Goal: Information Seeking & Learning: Learn about a topic

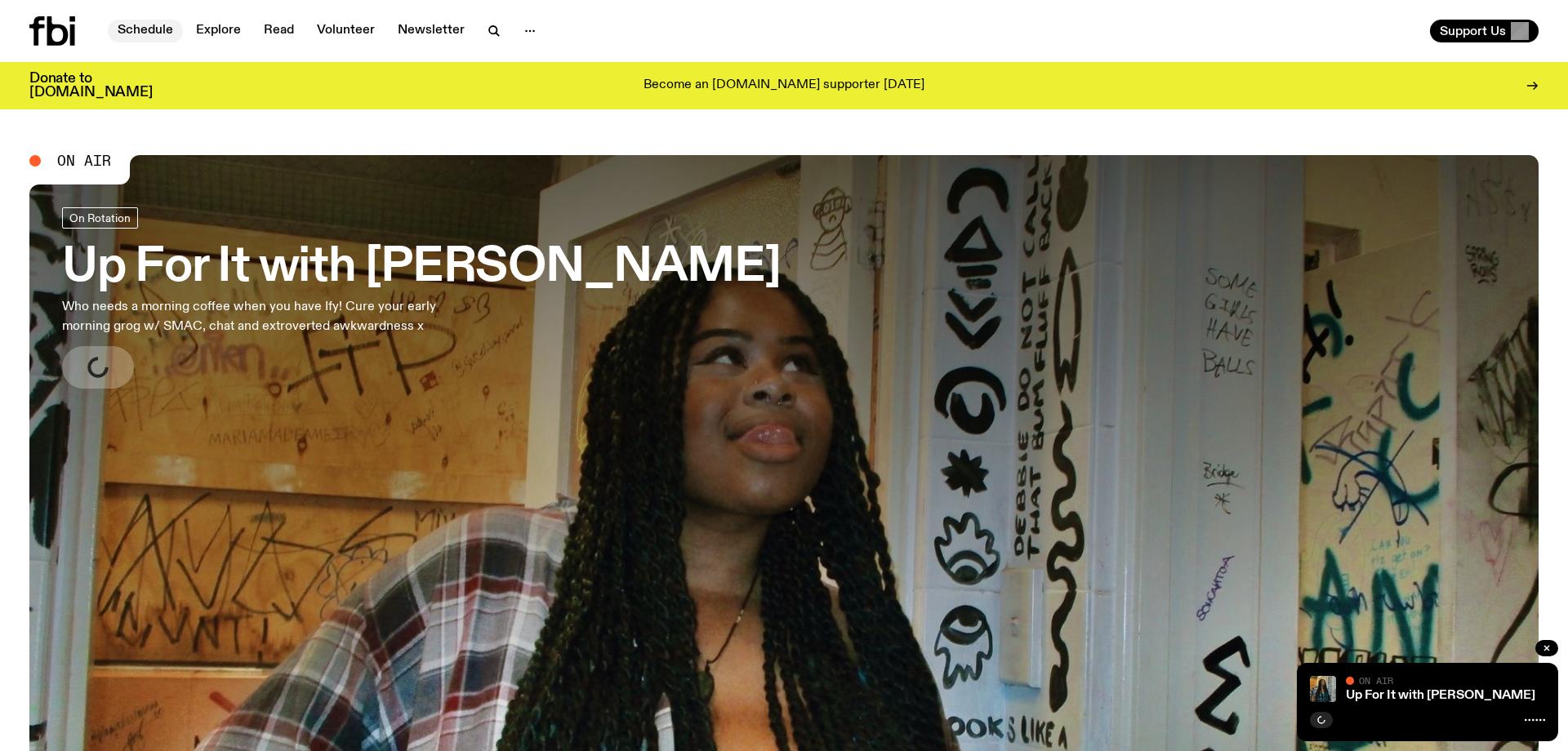
click at [167, 37] on link "Schedule" at bounding box center [145, 31] width 75 height 23
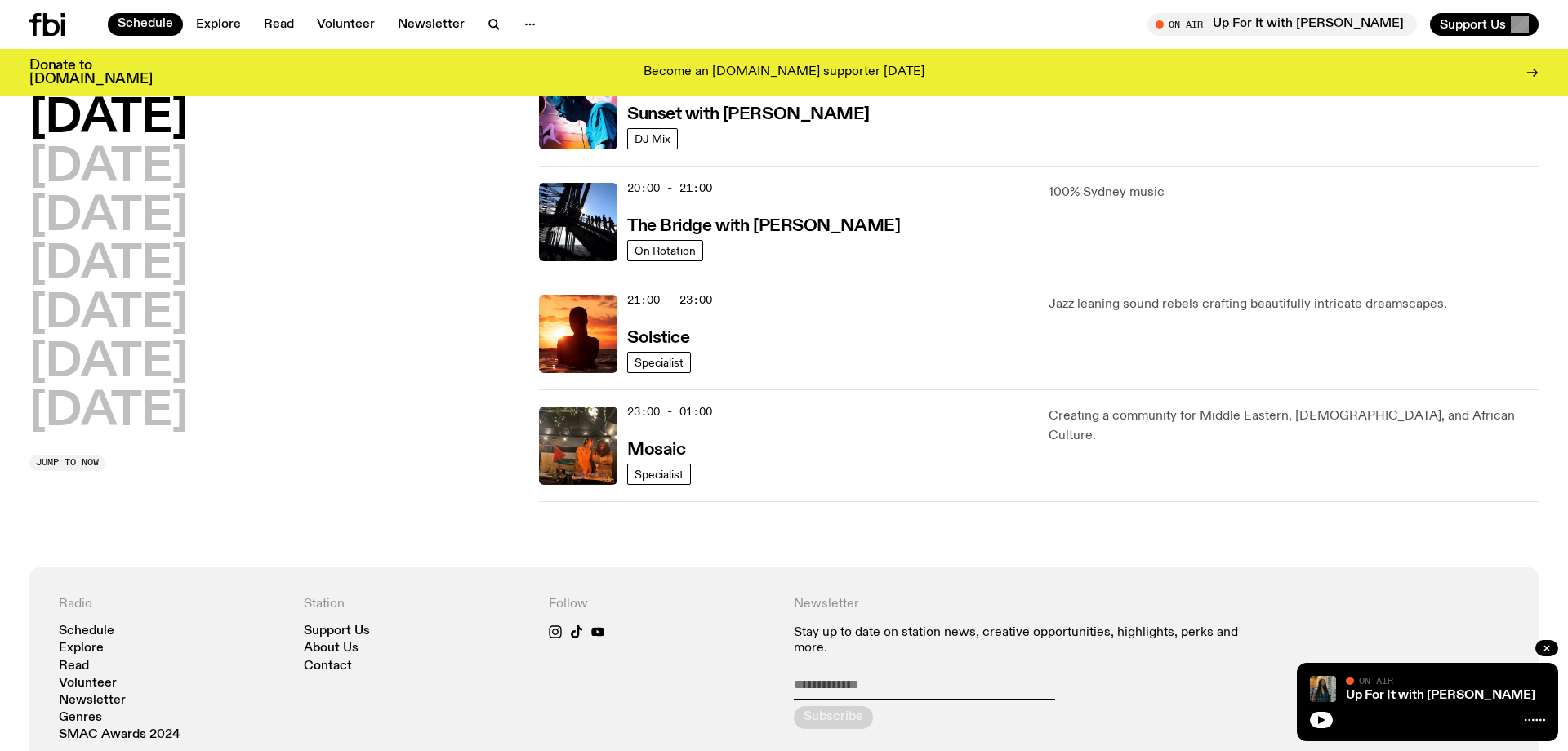
scroll to position [758, 0]
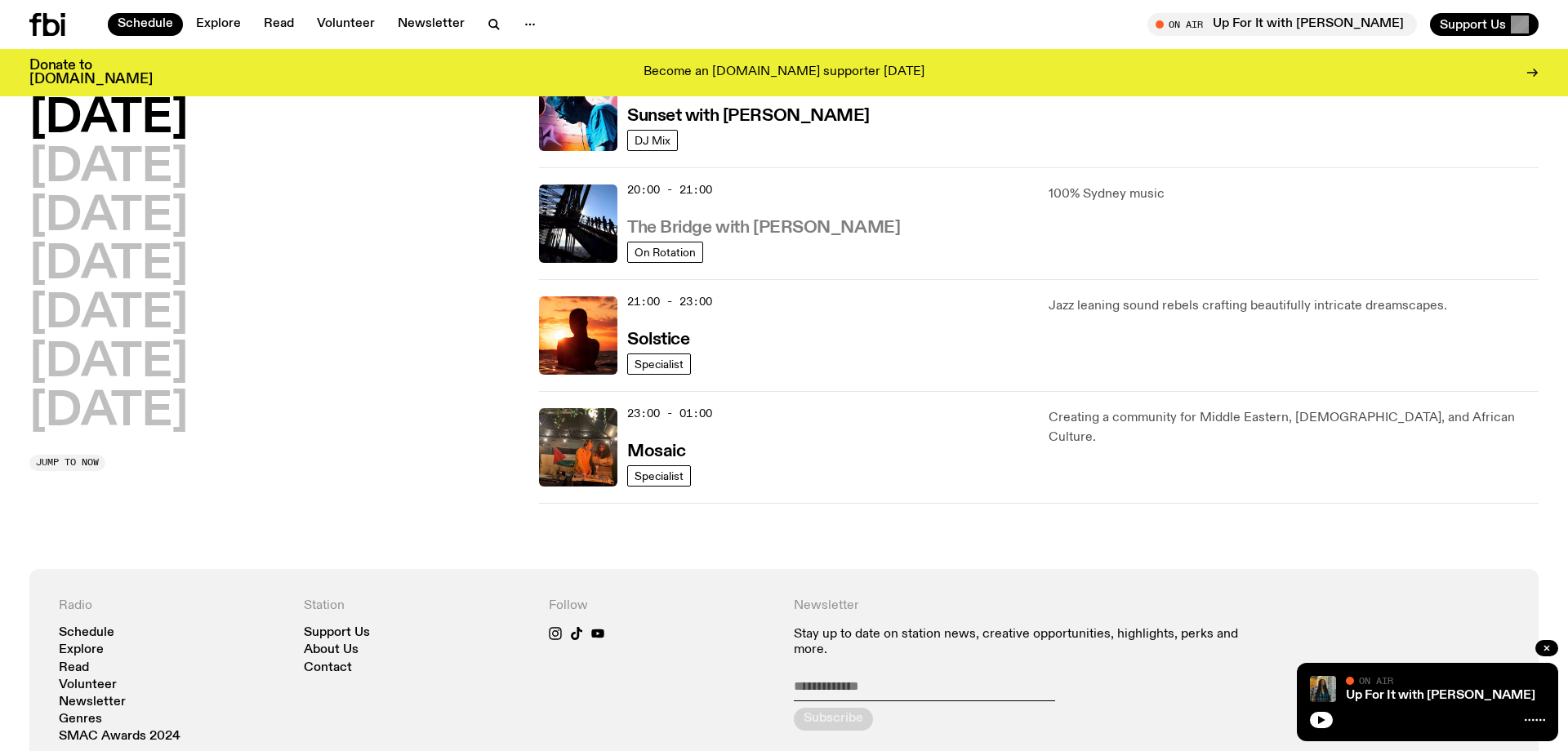
click at [677, 227] on h3 "The Bridge with Amelia Sparke" at bounding box center [763, 228] width 273 height 17
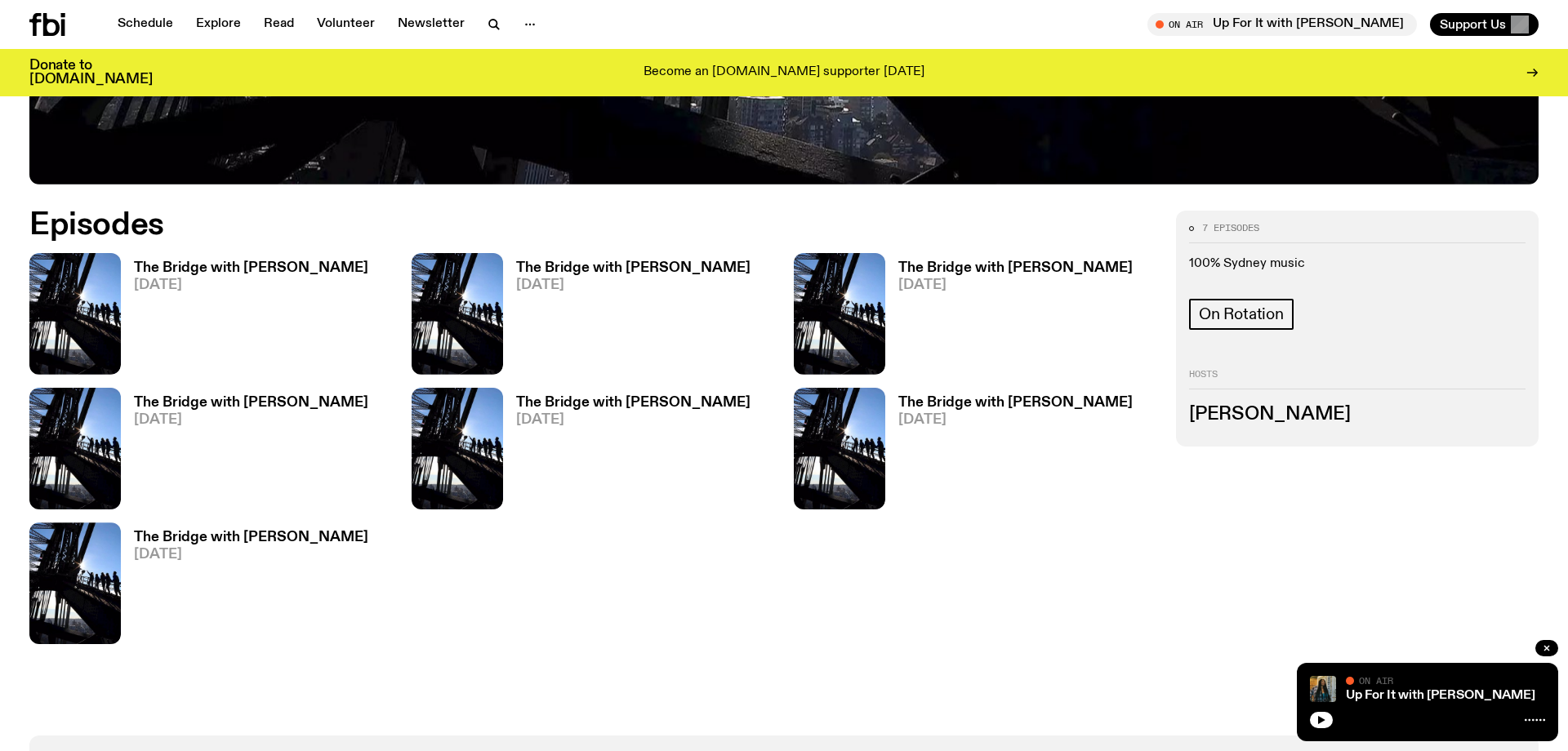
scroll to position [891, 0]
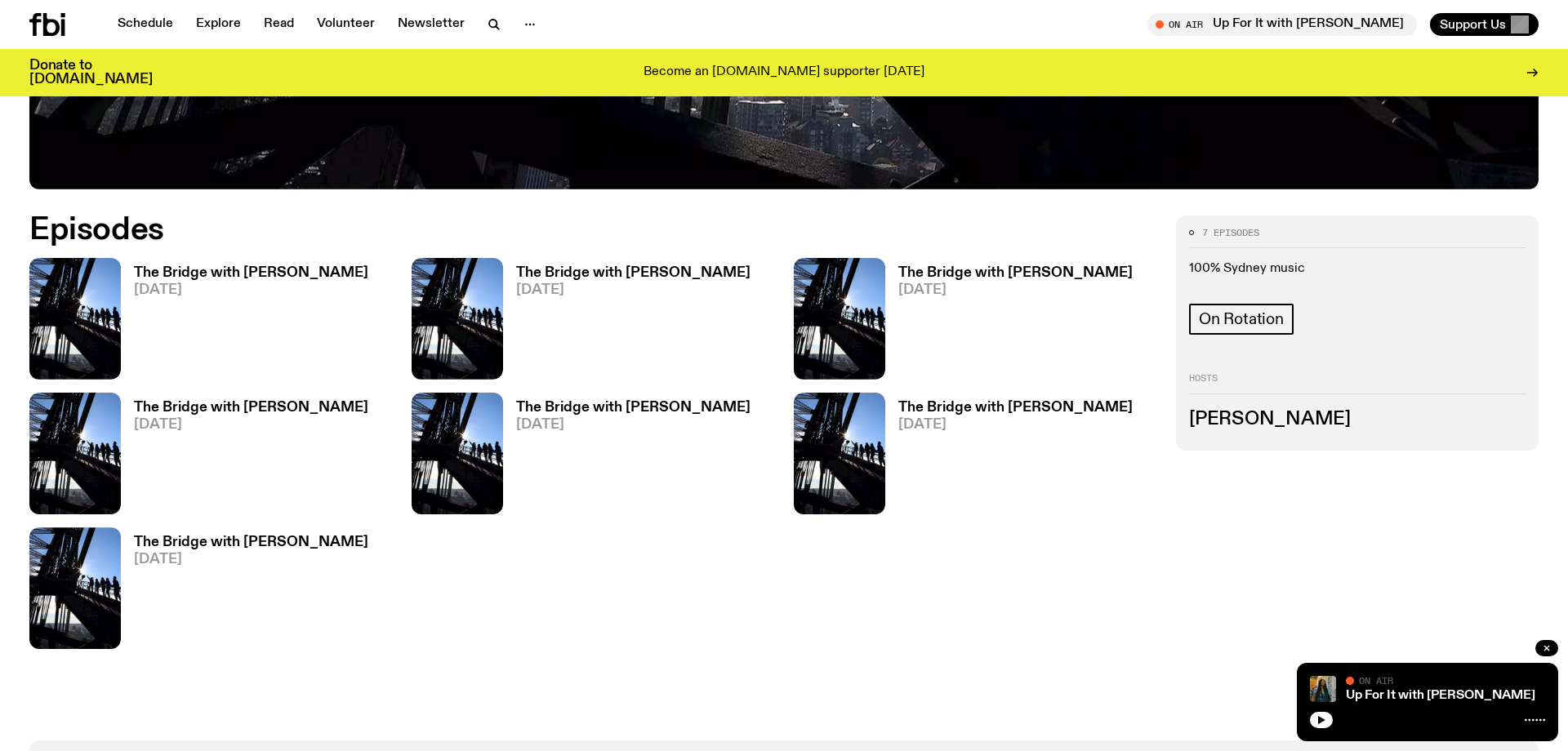
drag, startPoint x: 1327, startPoint y: 423, endPoint x: 1296, endPoint y: 420, distance: 31.1
click at [1326, 423] on h3 "Amelia Sparke" at bounding box center [1357, 419] width 337 height 18
click at [1319, 419] on h3 "Amelia Sparke" at bounding box center [1357, 419] width 337 height 18
click at [231, 540] on h3 "The Bridge with Amelia Sparke" at bounding box center [251, 542] width 234 height 13
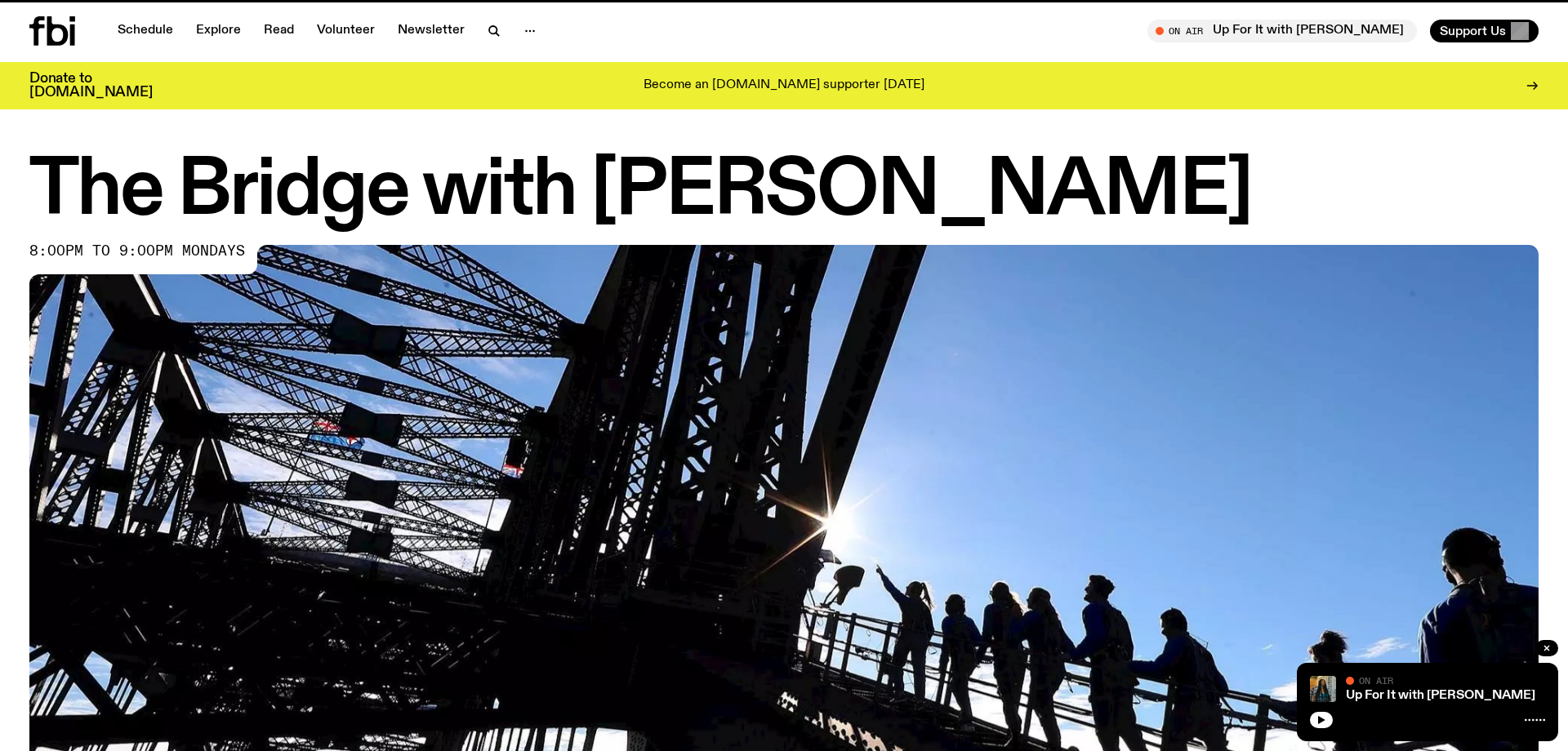
scroll to position [891, 0]
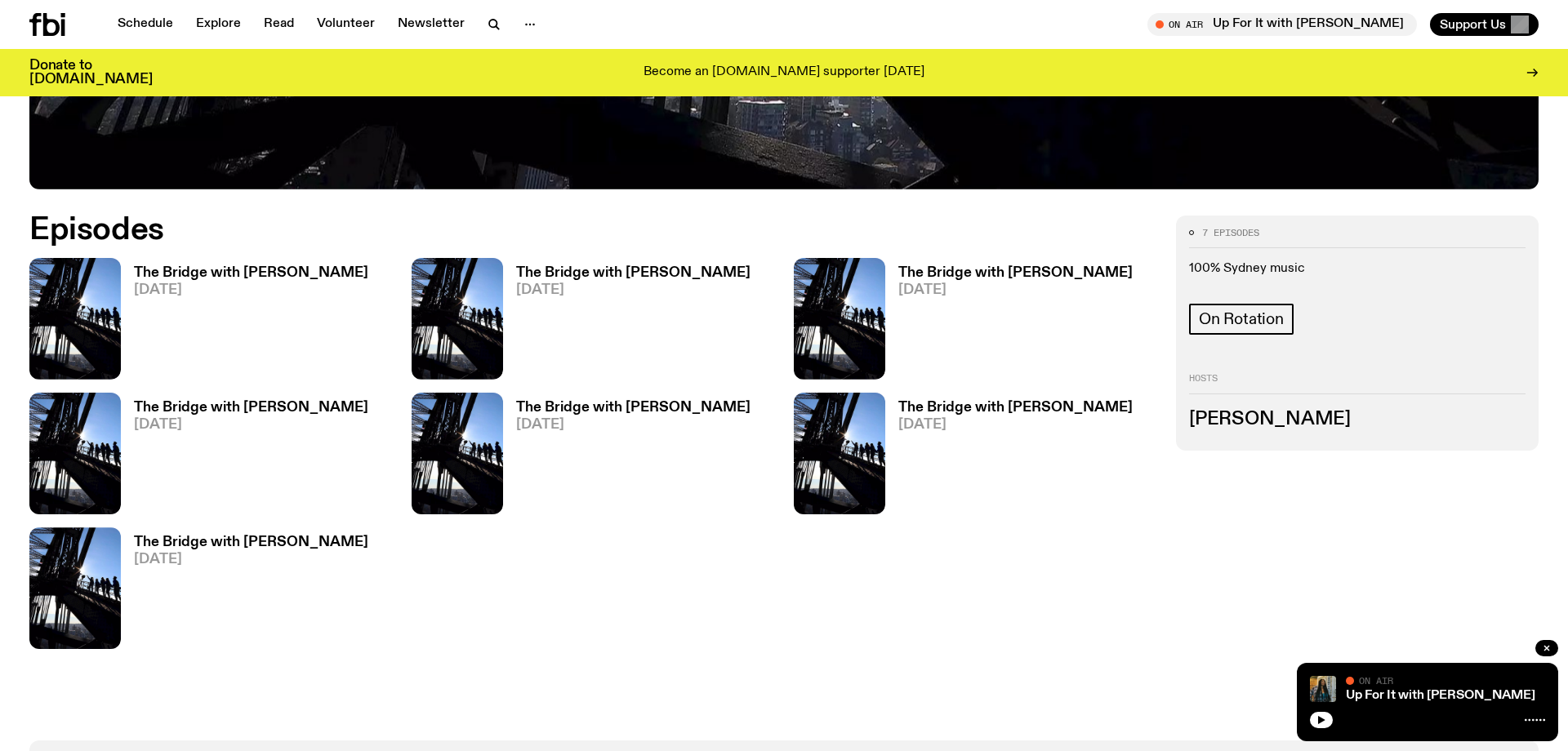
click at [1017, 406] on h3 "The Bridge with Amelia Sparke" at bounding box center [1015, 408] width 234 height 13
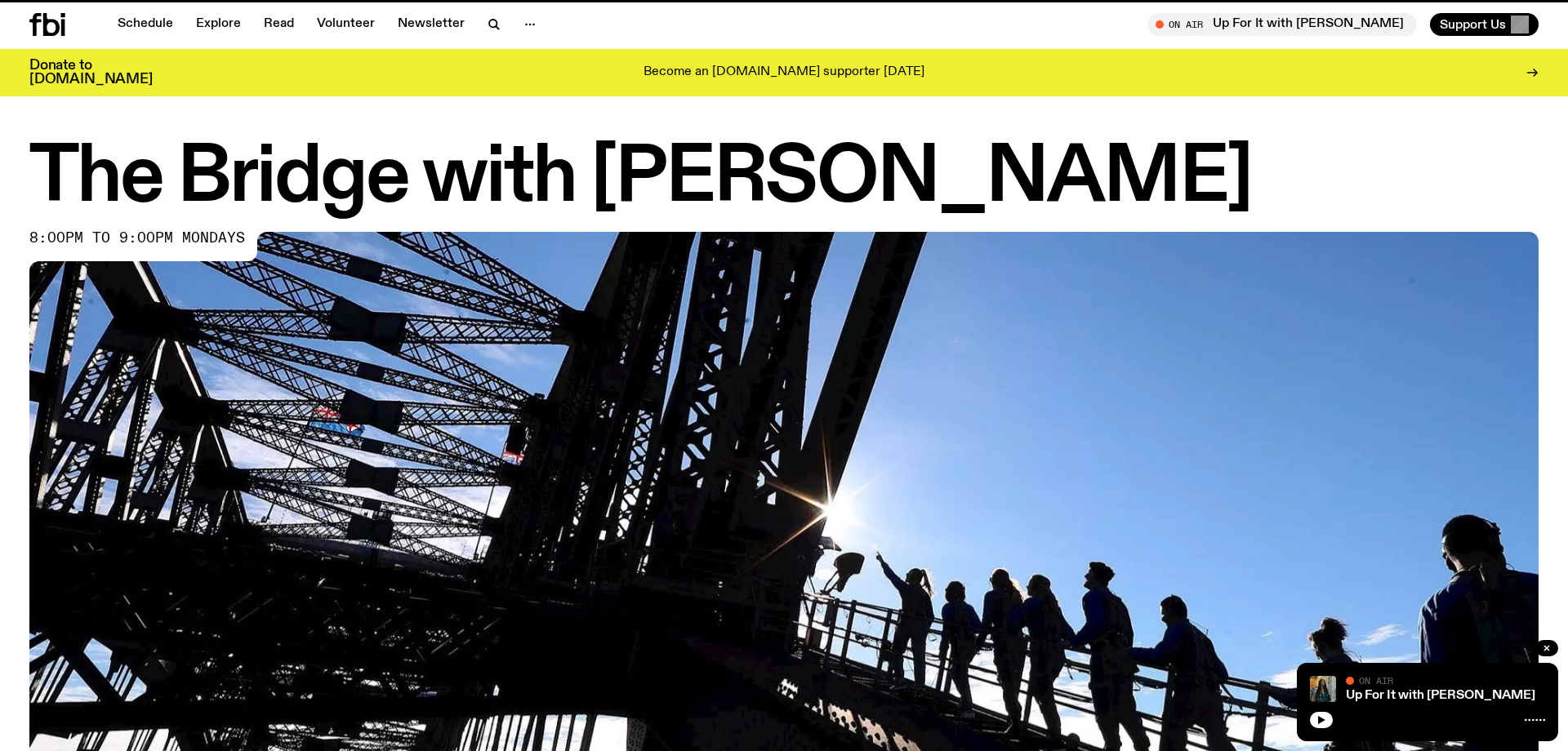
scroll to position [891, 0]
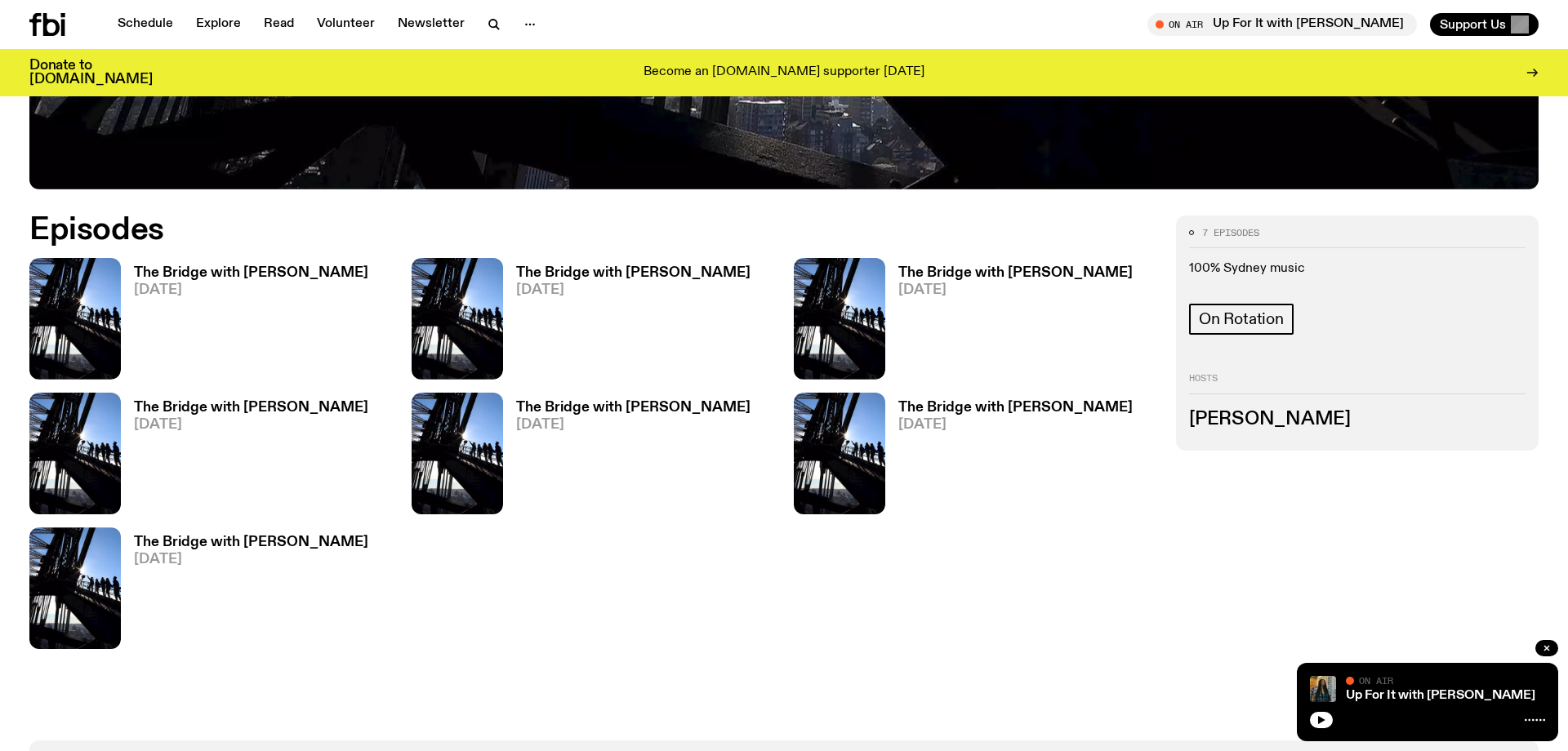
click at [570, 403] on h3 "The Bridge with Amelia Sparke" at bounding box center [633, 408] width 234 height 13
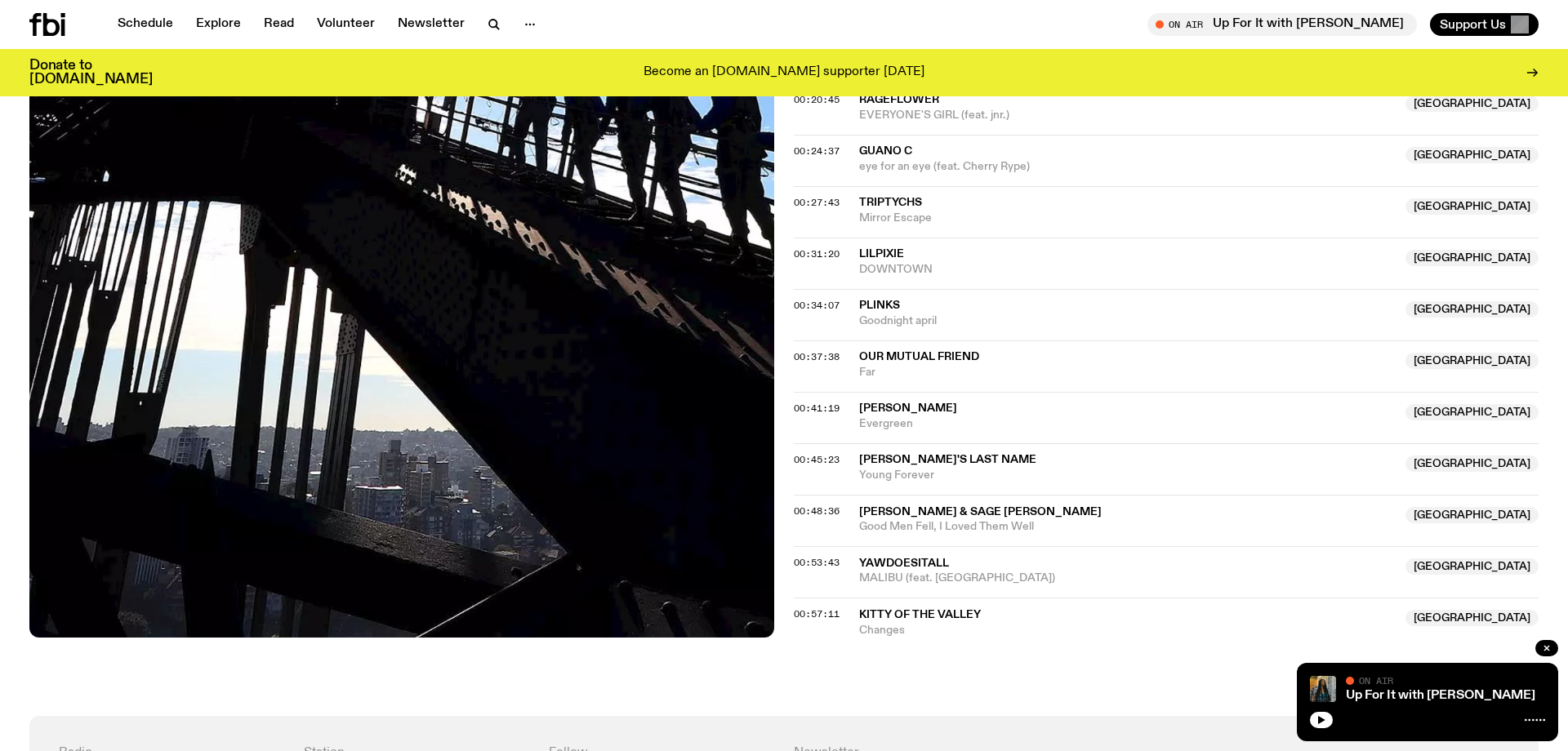
scroll to position [903, 0]
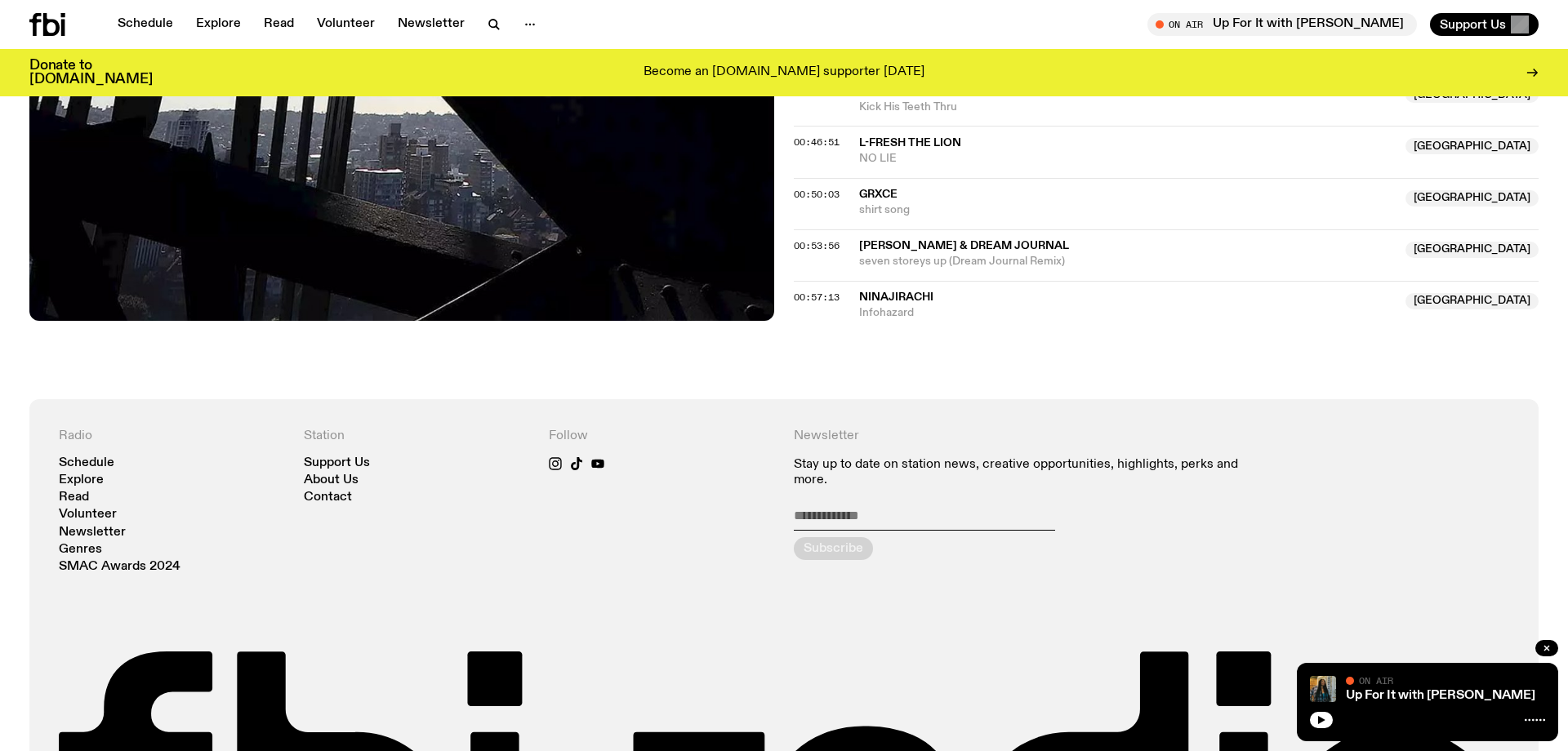
scroll to position [1276, 0]
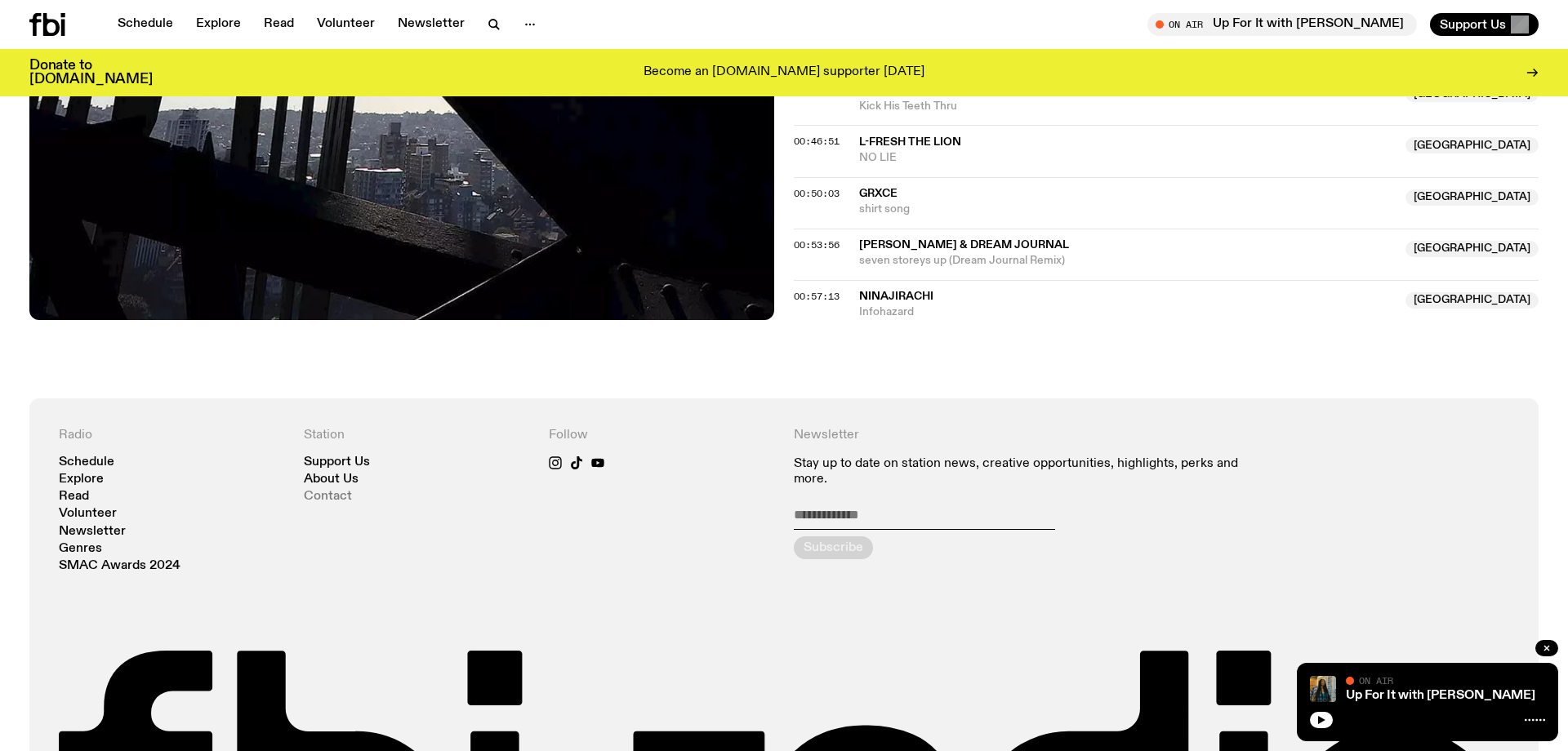
click at [343, 490] on link "Contact" at bounding box center [328, 496] width 48 height 12
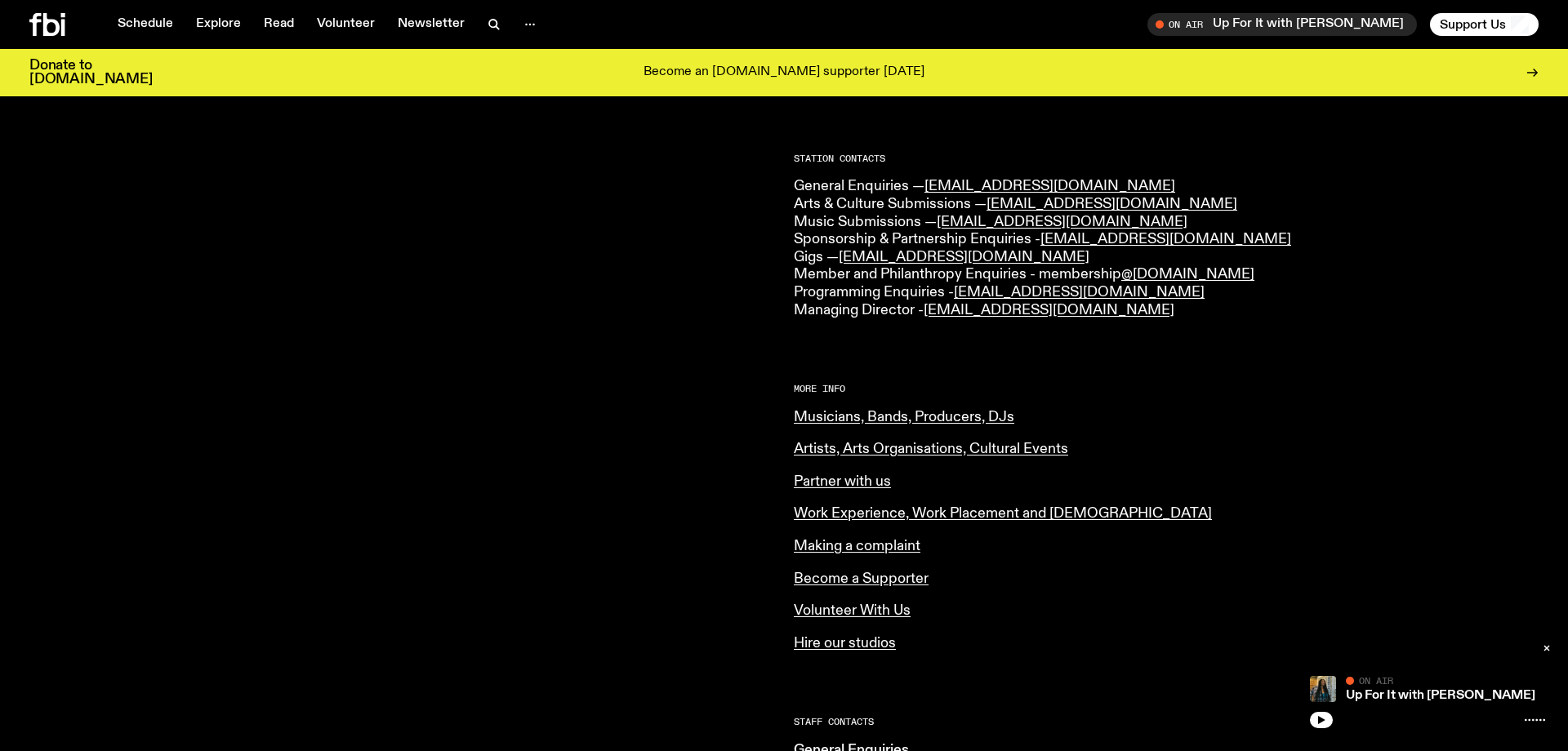
scroll to position [395, 0]
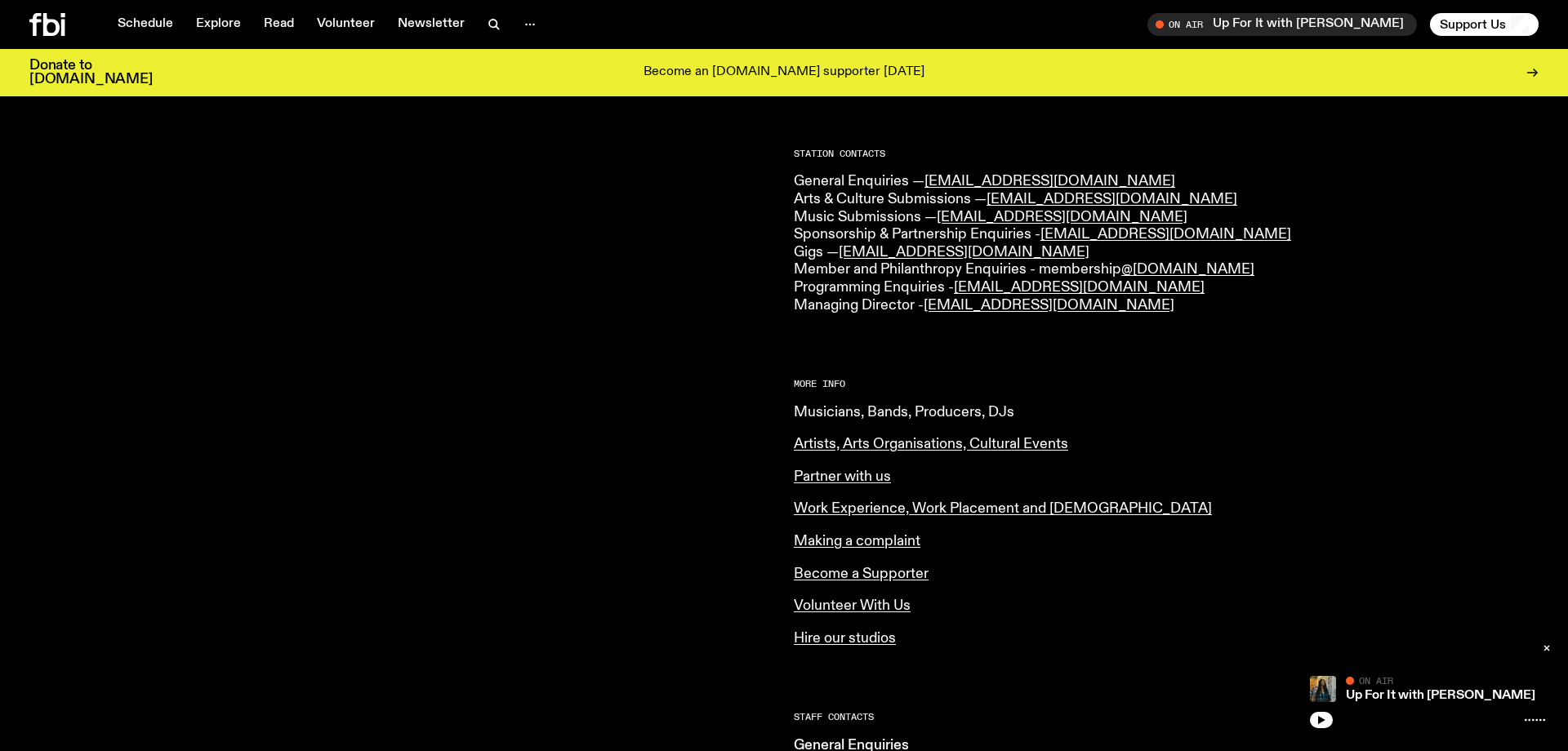
click at [857, 405] on link "Musicians, Bands, Producers, DJs" at bounding box center [904, 411] width 221 height 14
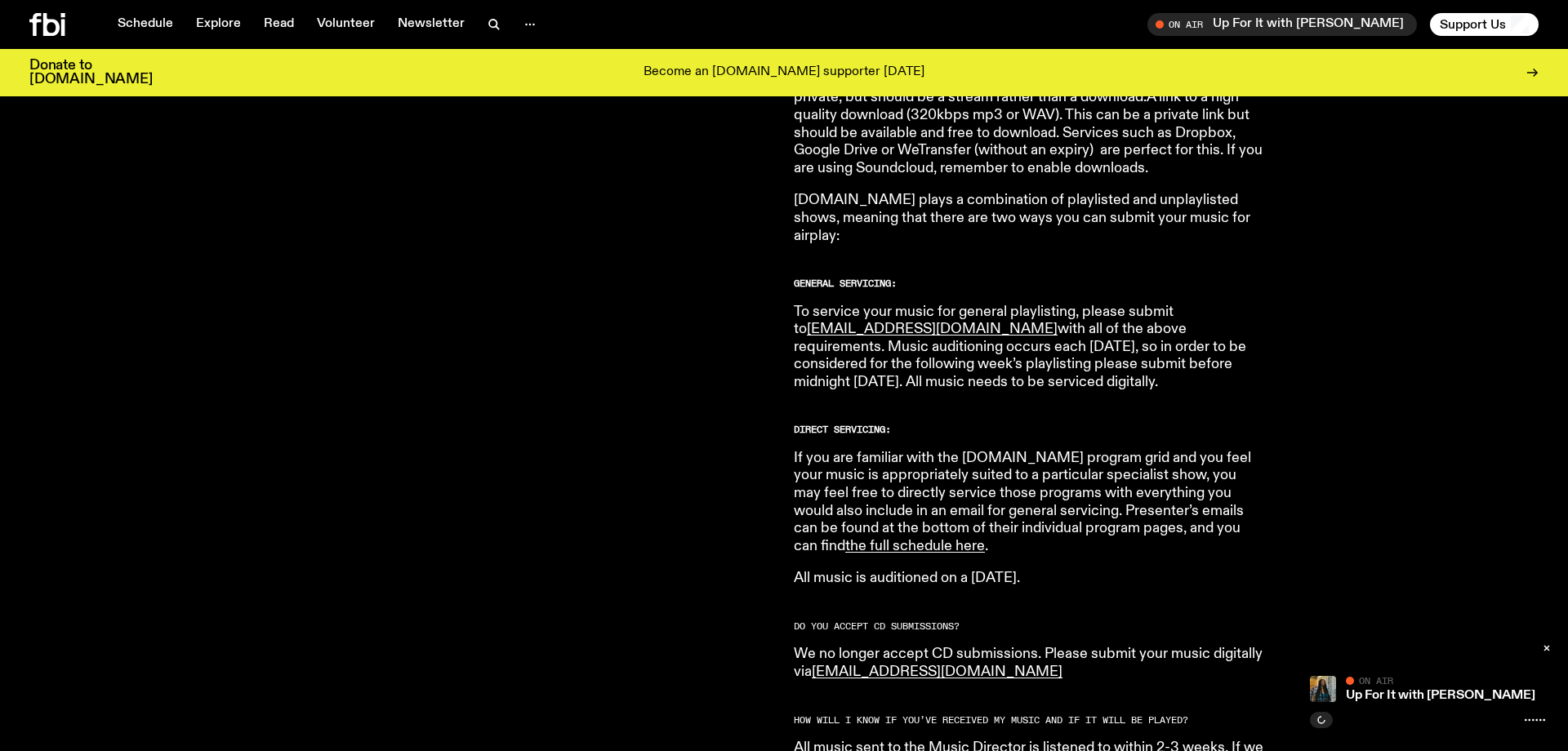
scroll to position [830, 0]
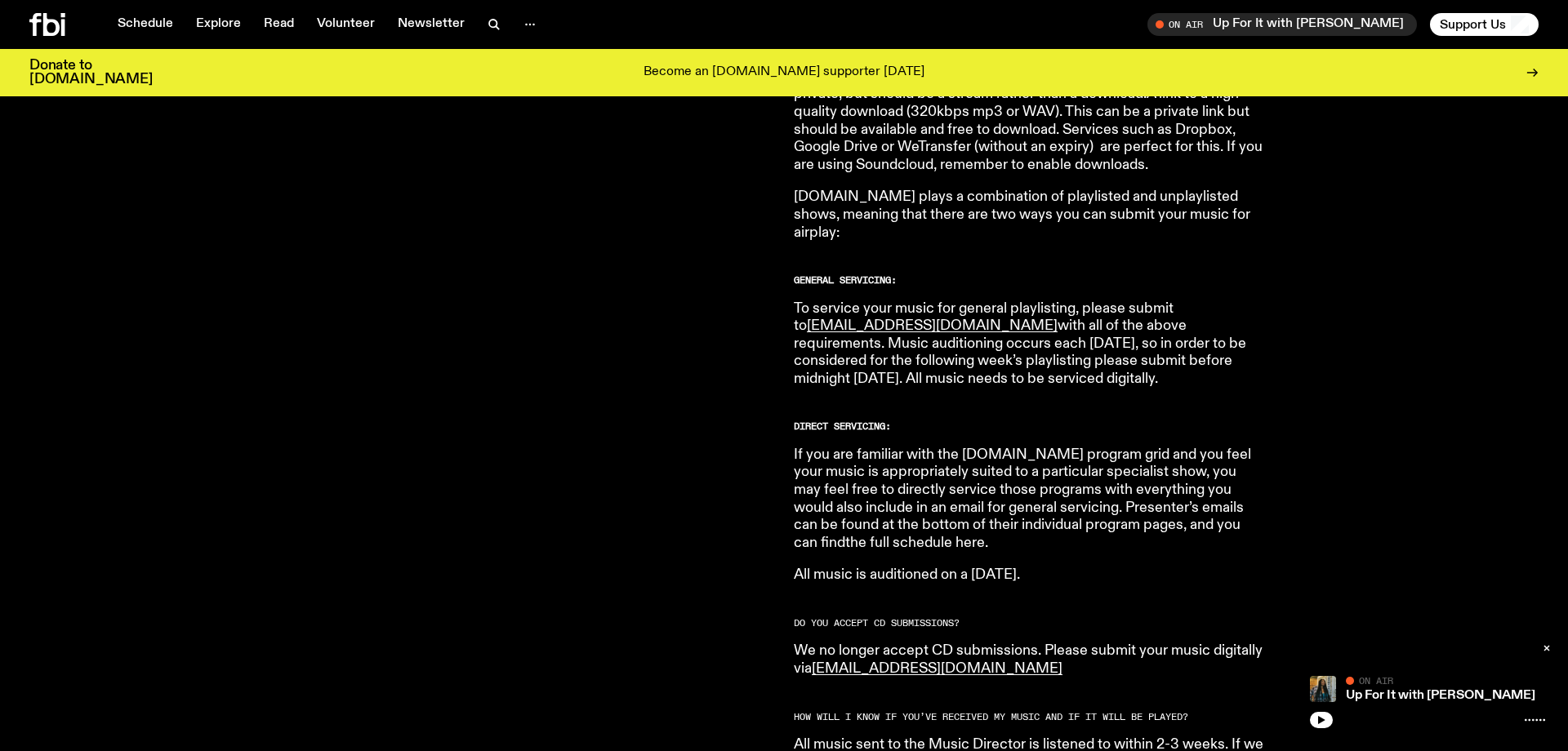
click at [856, 535] on link "the full schedule here" at bounding box center [915, 542] width 140 height 14
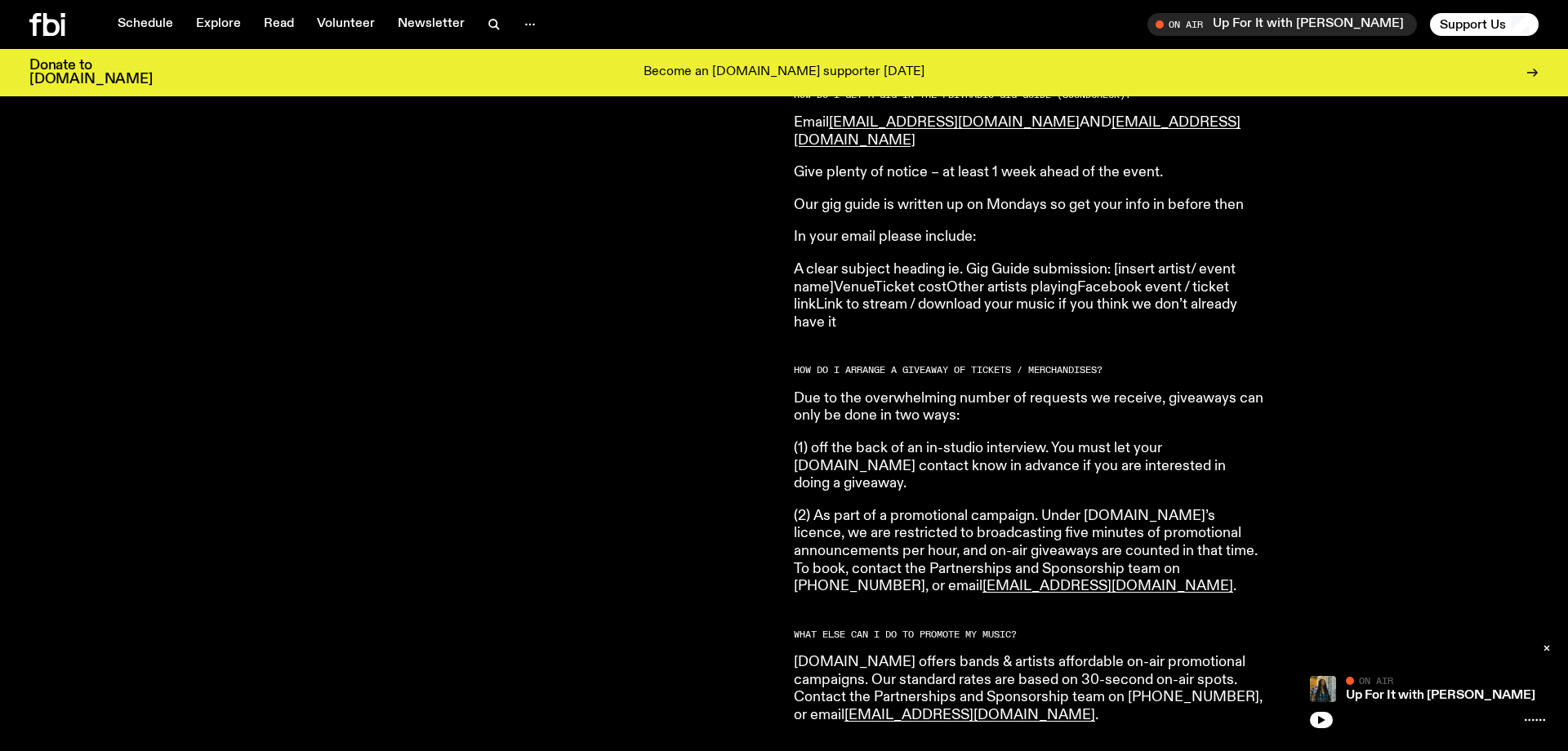
scroll to position [2307, 0]
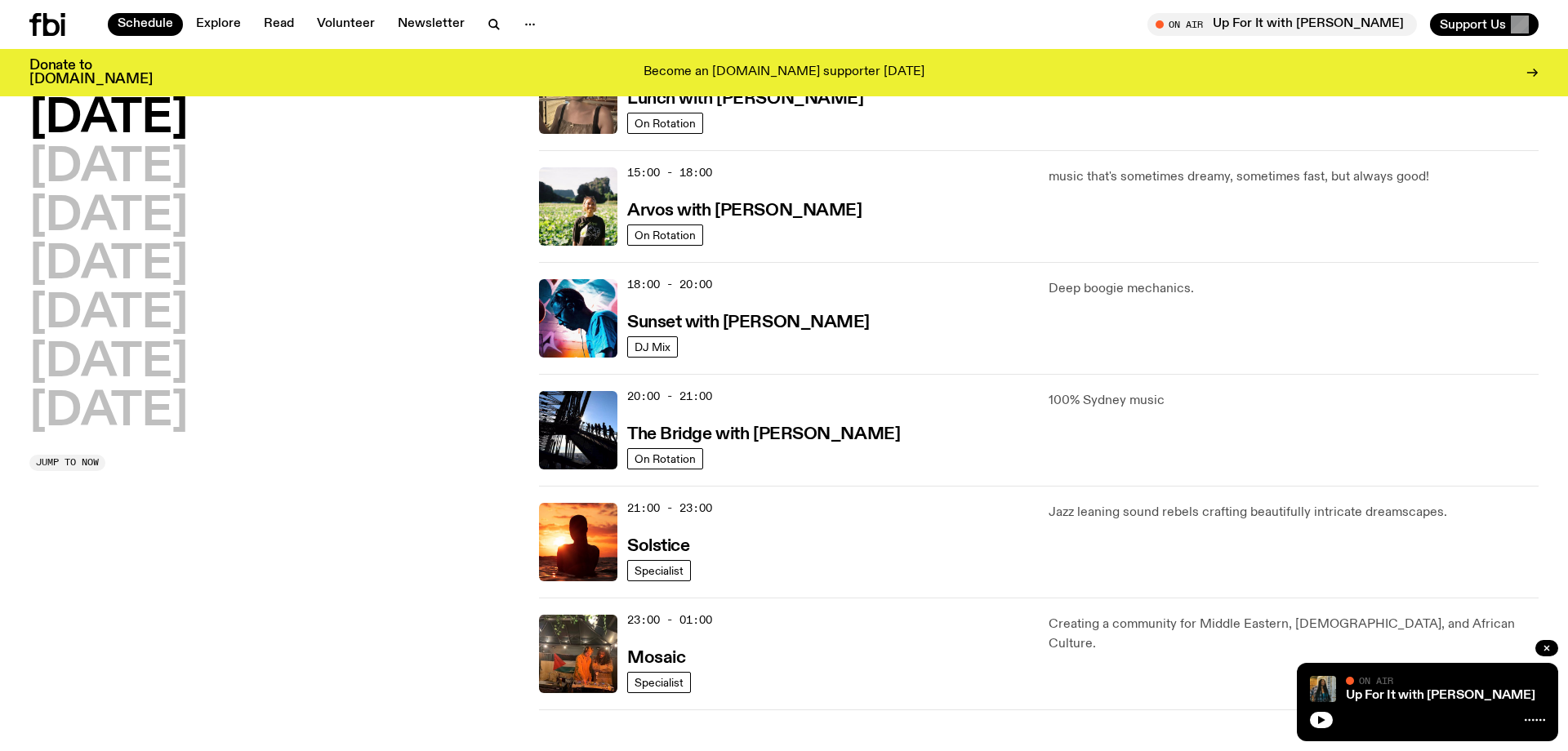
scroll to position [552, 0]
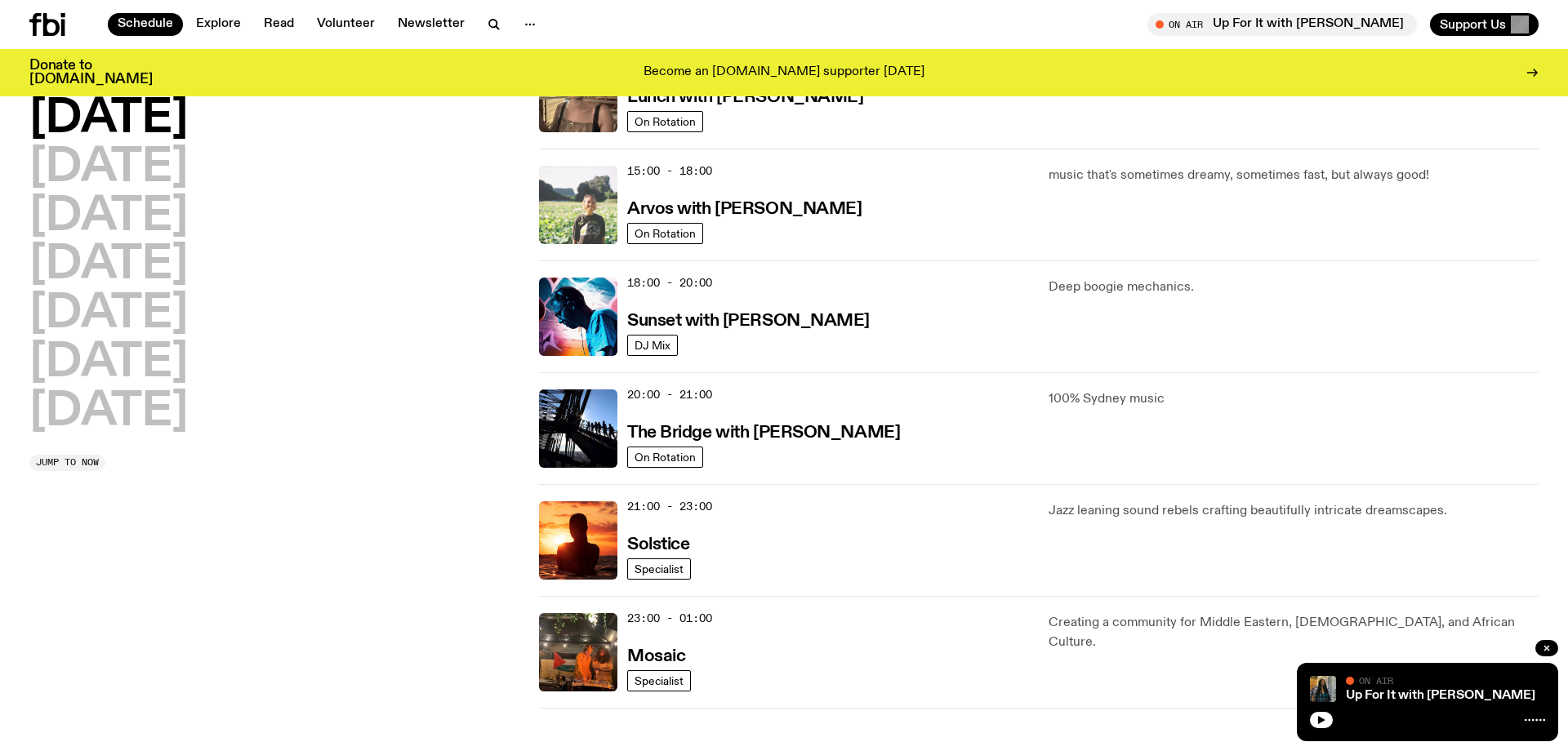
click at [596, 204] on img at bounding box center [579, 205] width 79 height 79
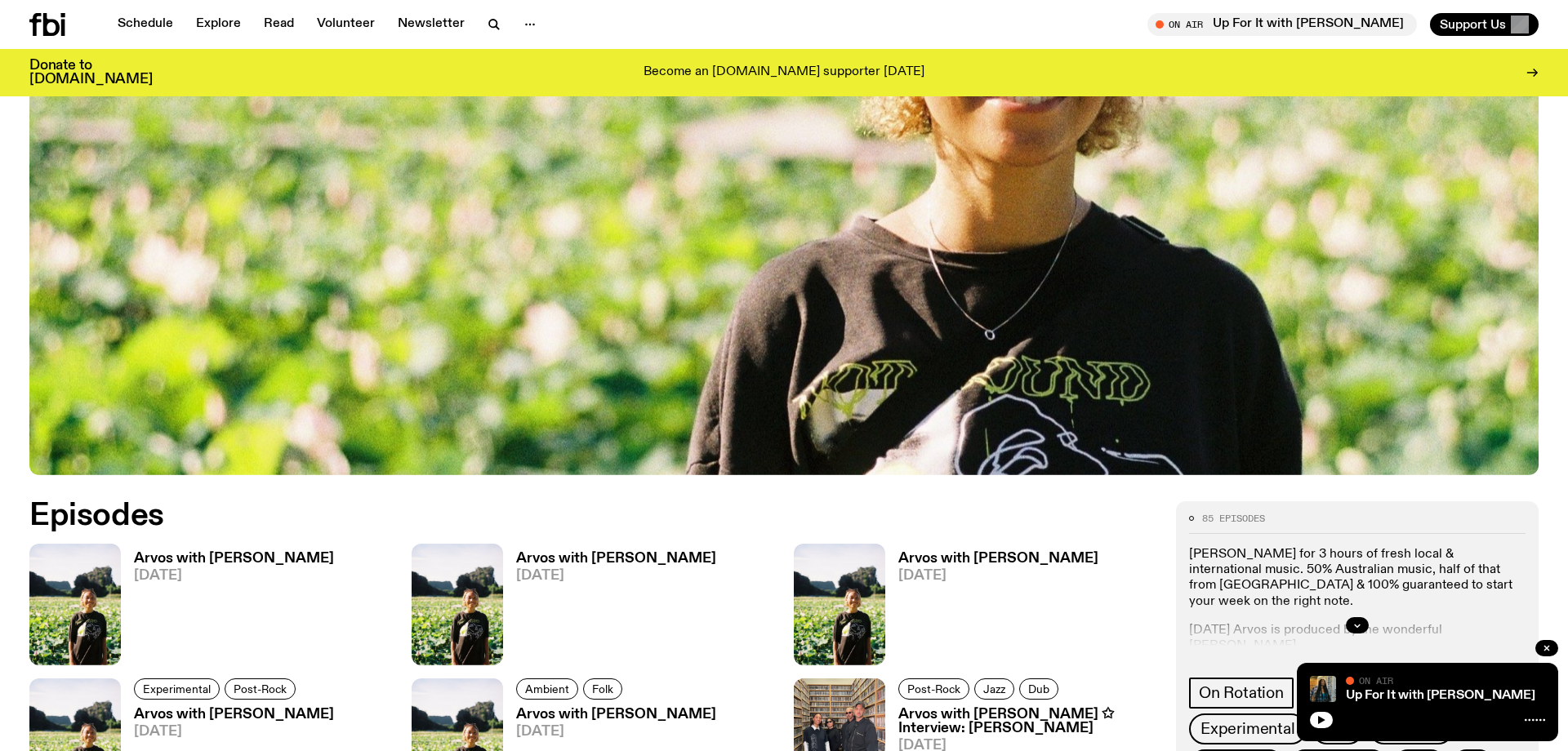
scroll to position [731, 0]
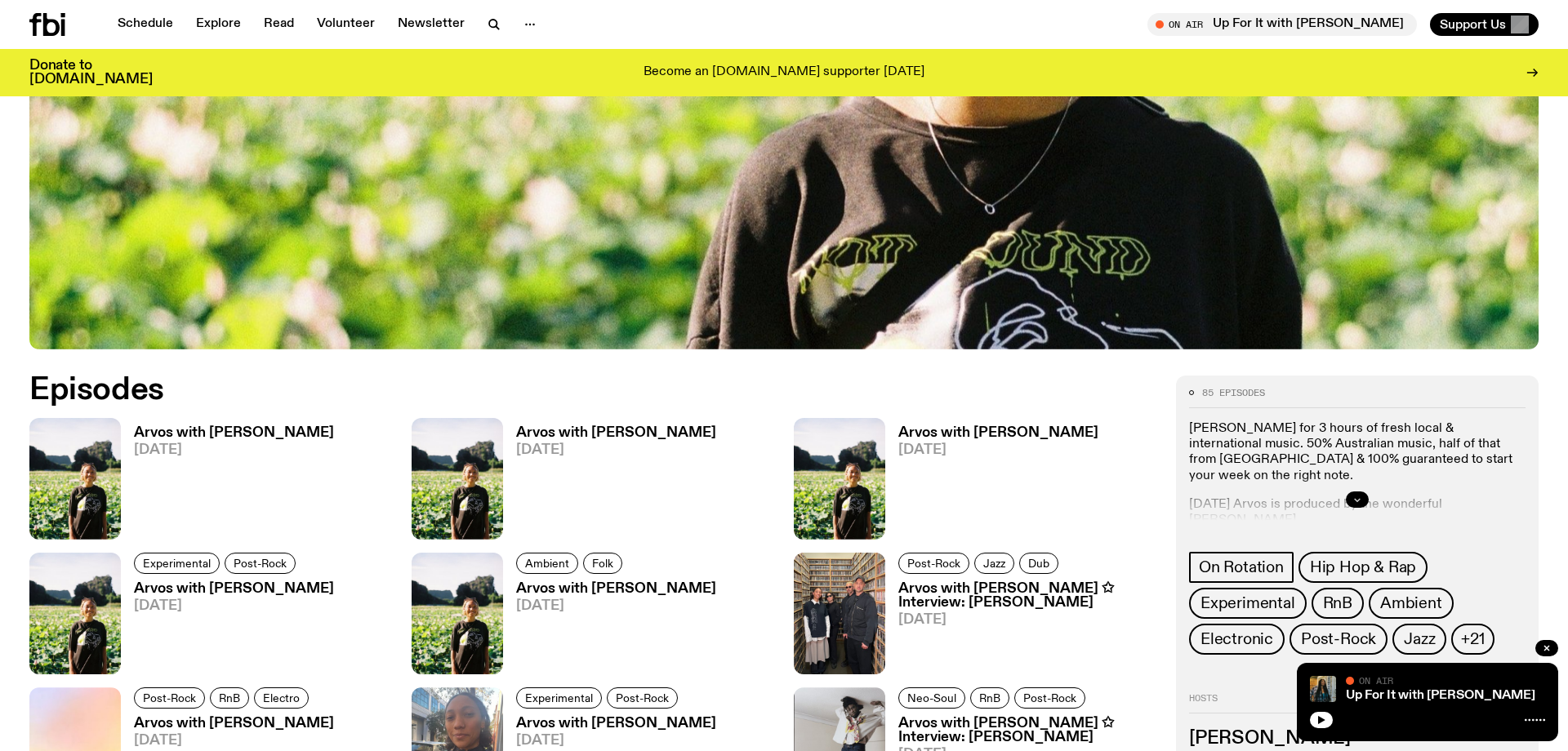
click at [1360, 503] on icon "button" at bounding box center [1357, 500] width 10 height 10
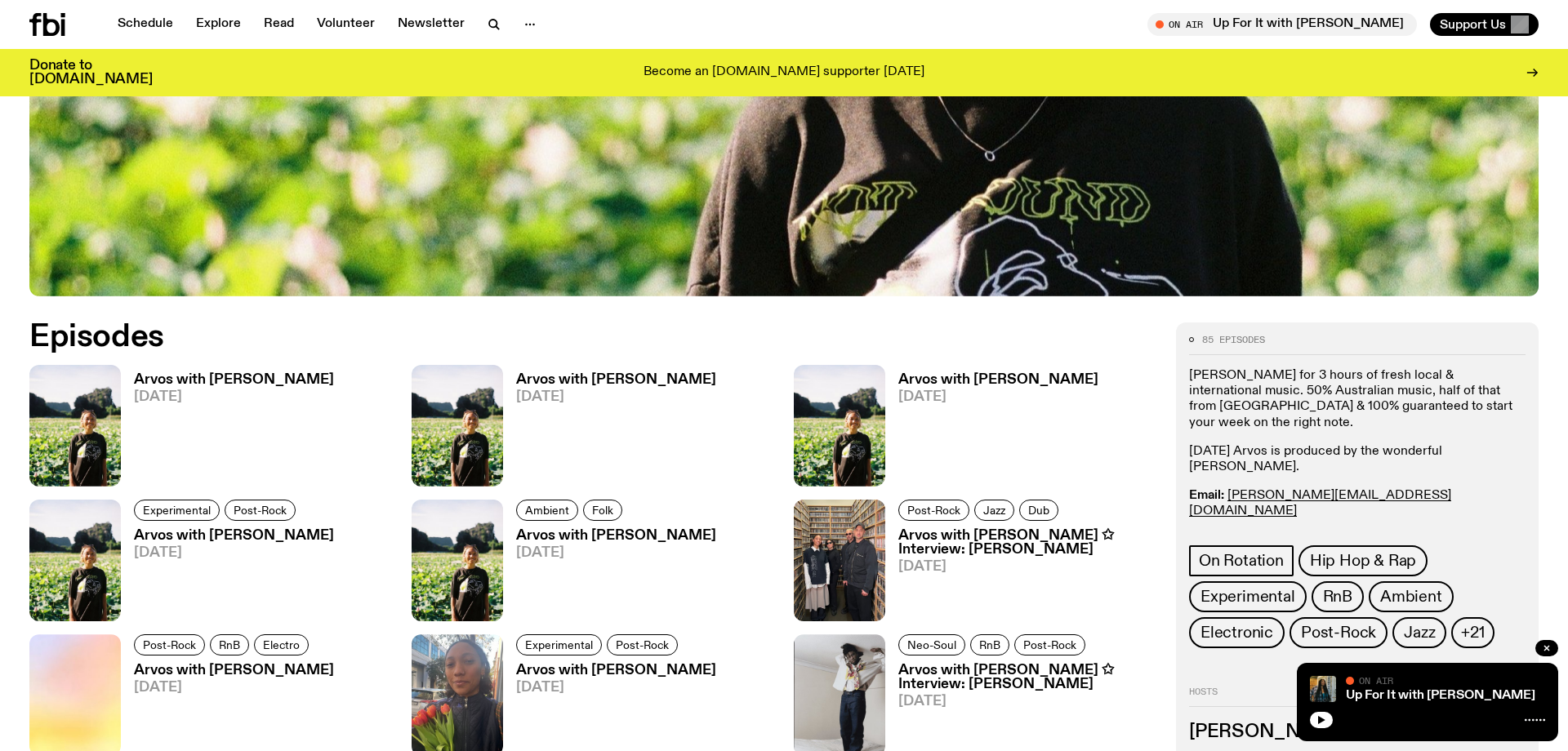
scroll to position [786, 0]
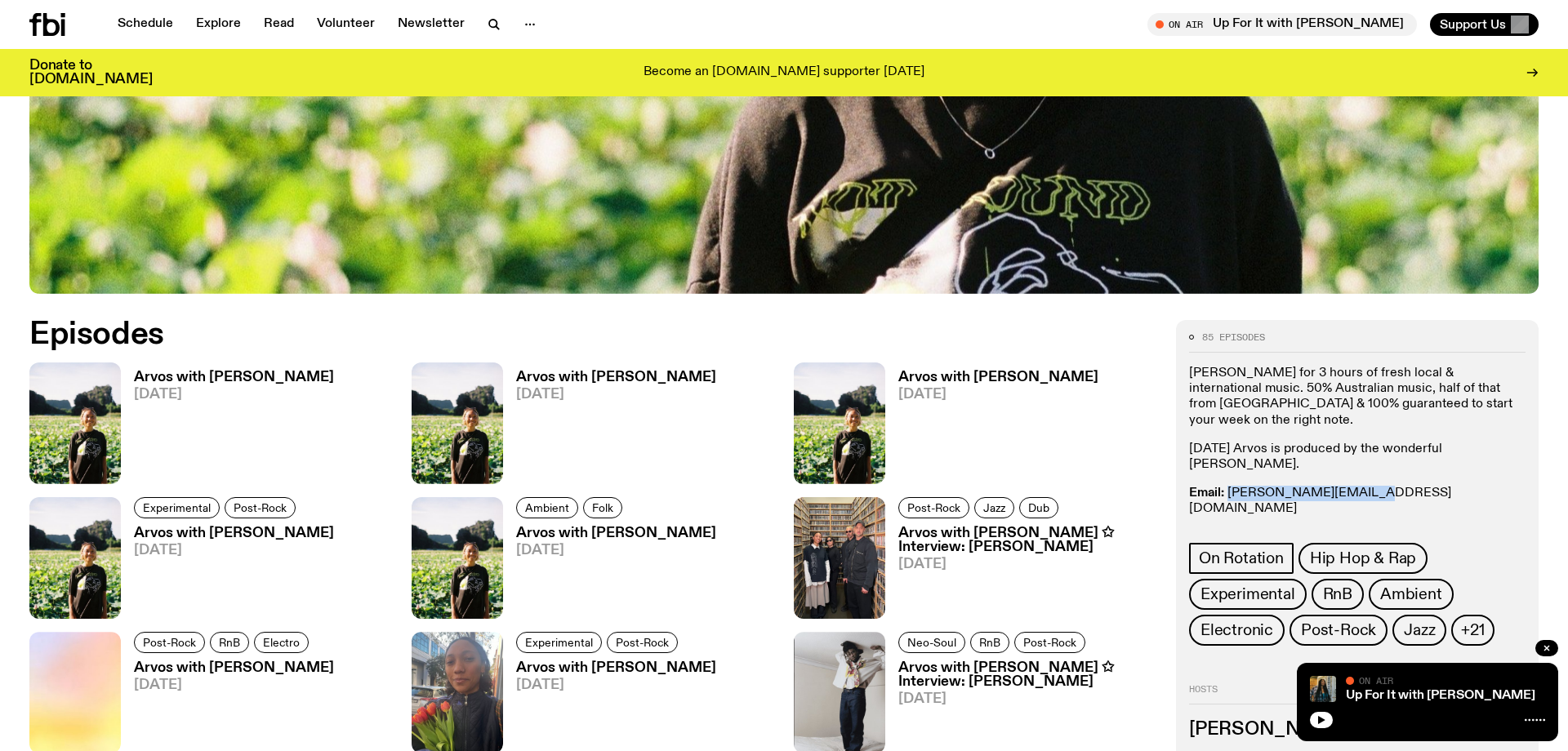
drag, startPoint x: 1378, startPoint y: 481, endPoint x: 1229, endPoint y: 480, distance: 149.0
click at [1229, 485] on p "Email: briana.k@fbiradio.com Insta: bria.wav Text In: 0409 945 945" at bounding box center [1357, 517] width 337 height 63
copy p "briana.k@fbiradio.com"
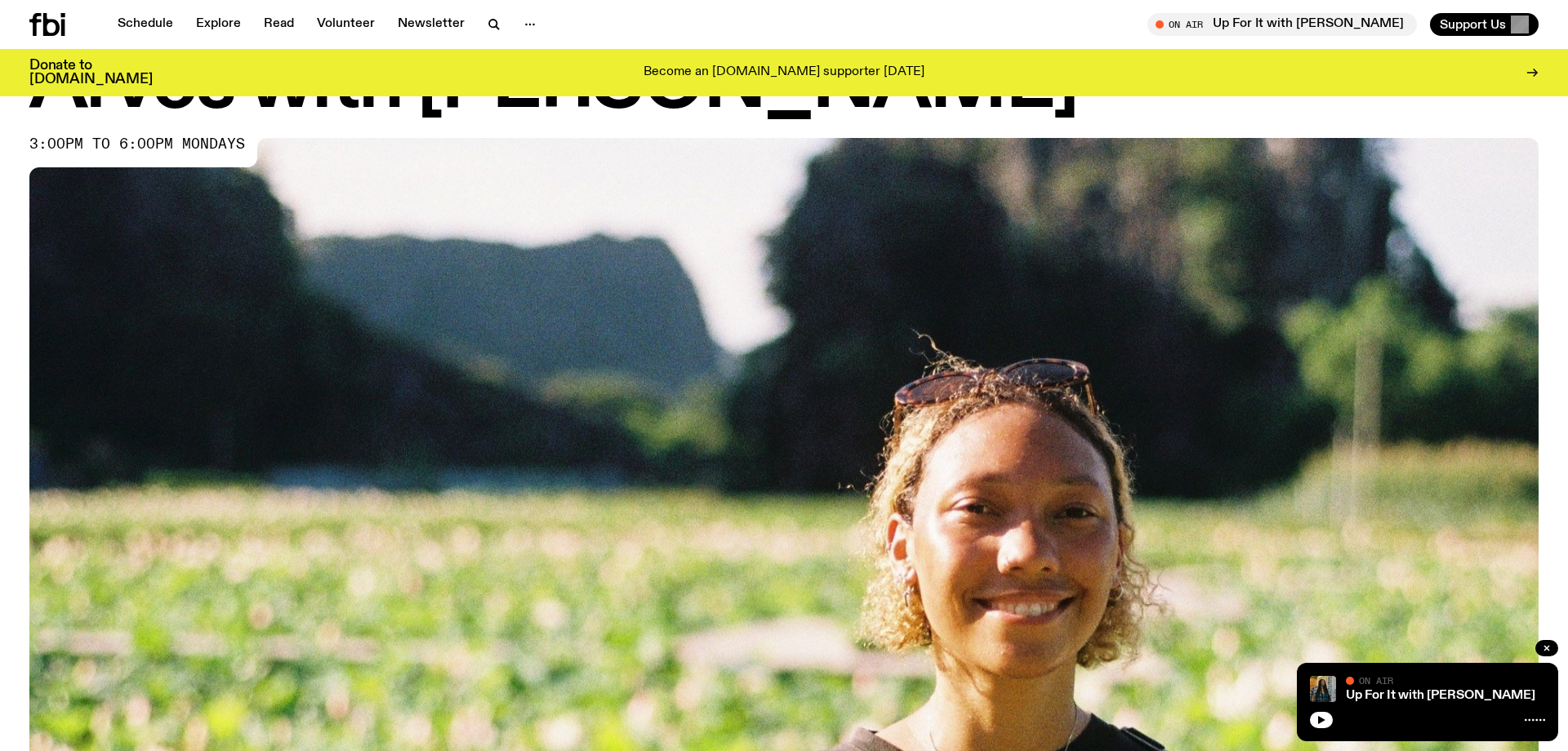
scroll to position [82, 0]
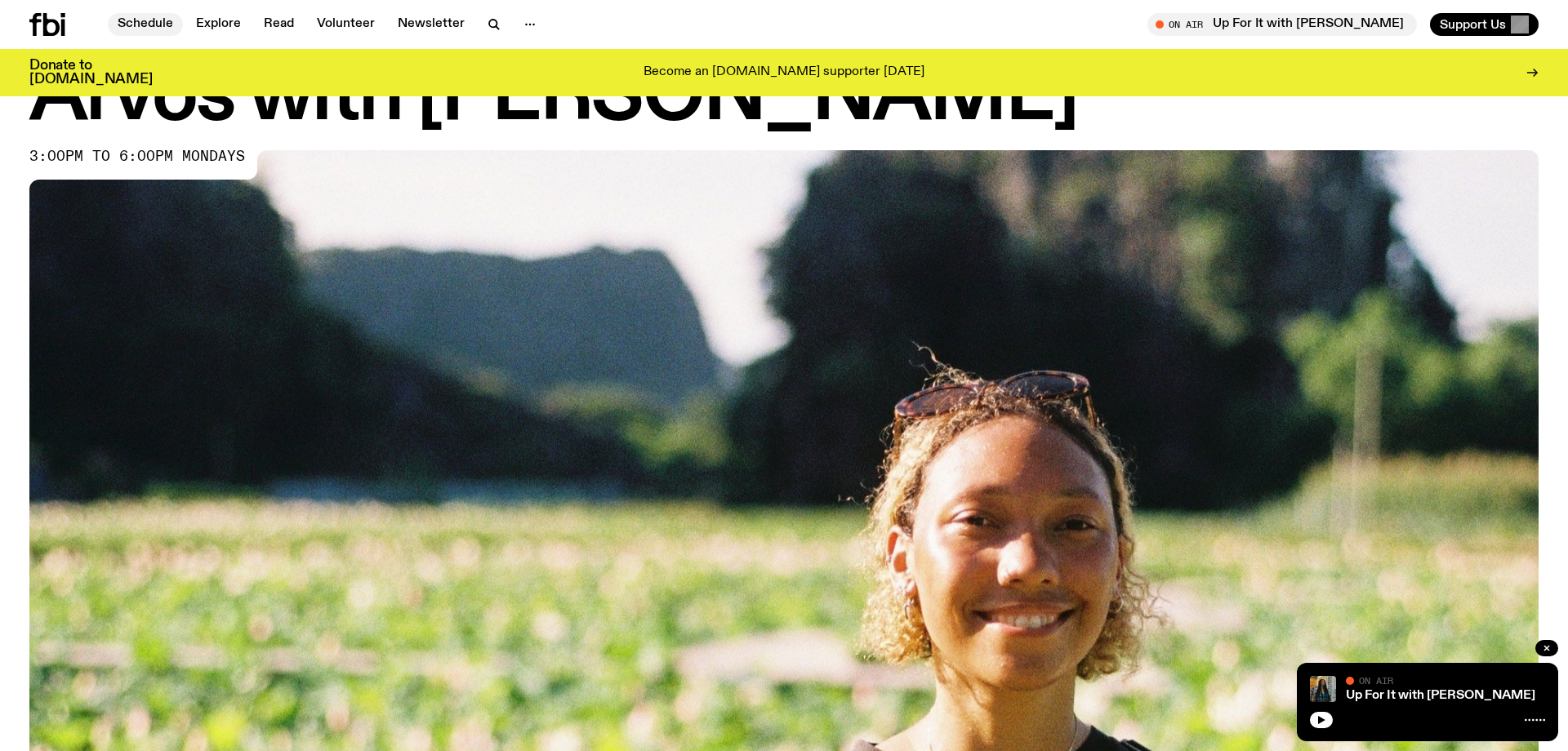
click at [156, 27] on link "Schedule" at bounding box center [145, 25] width 75 height 23
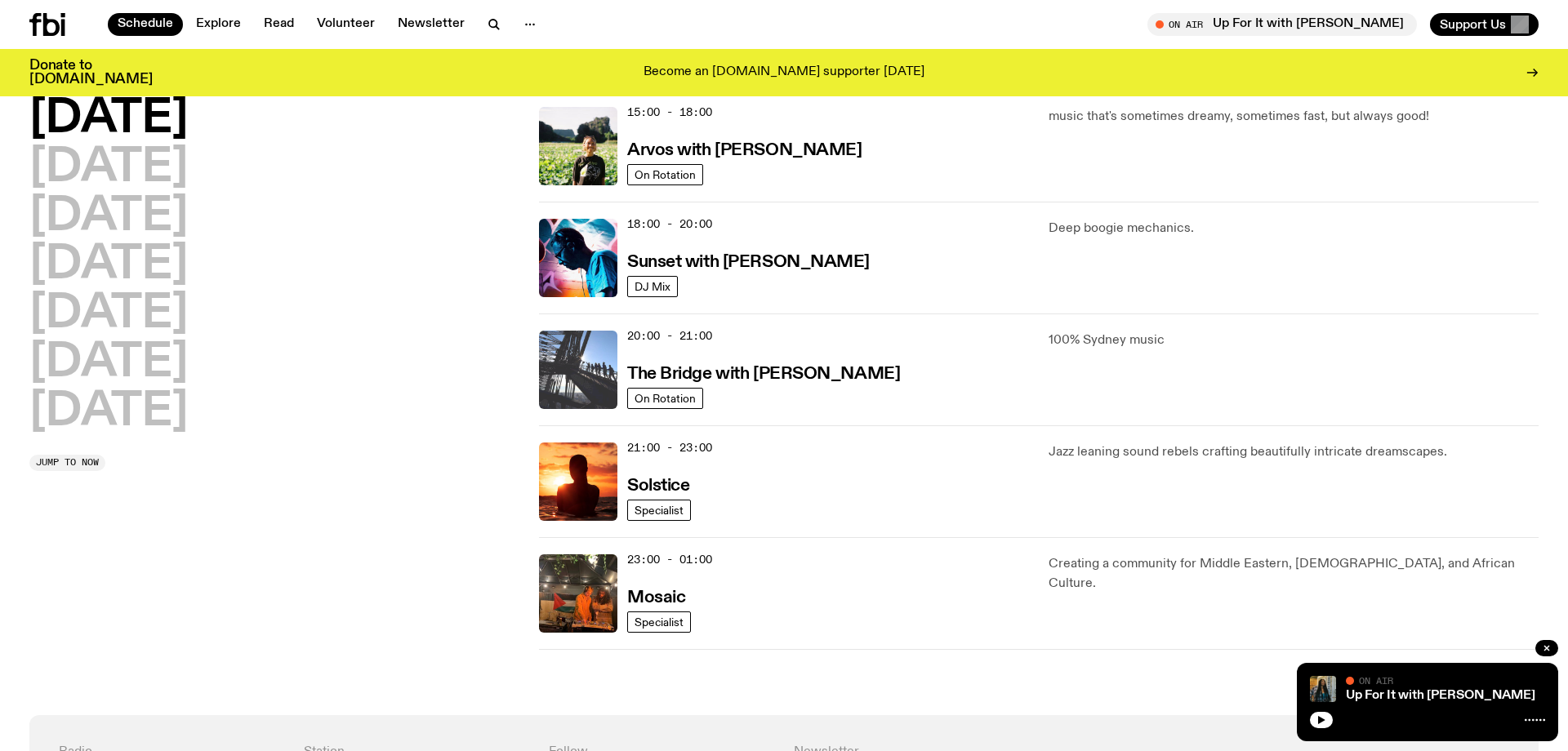
scroll to position [614, 0]
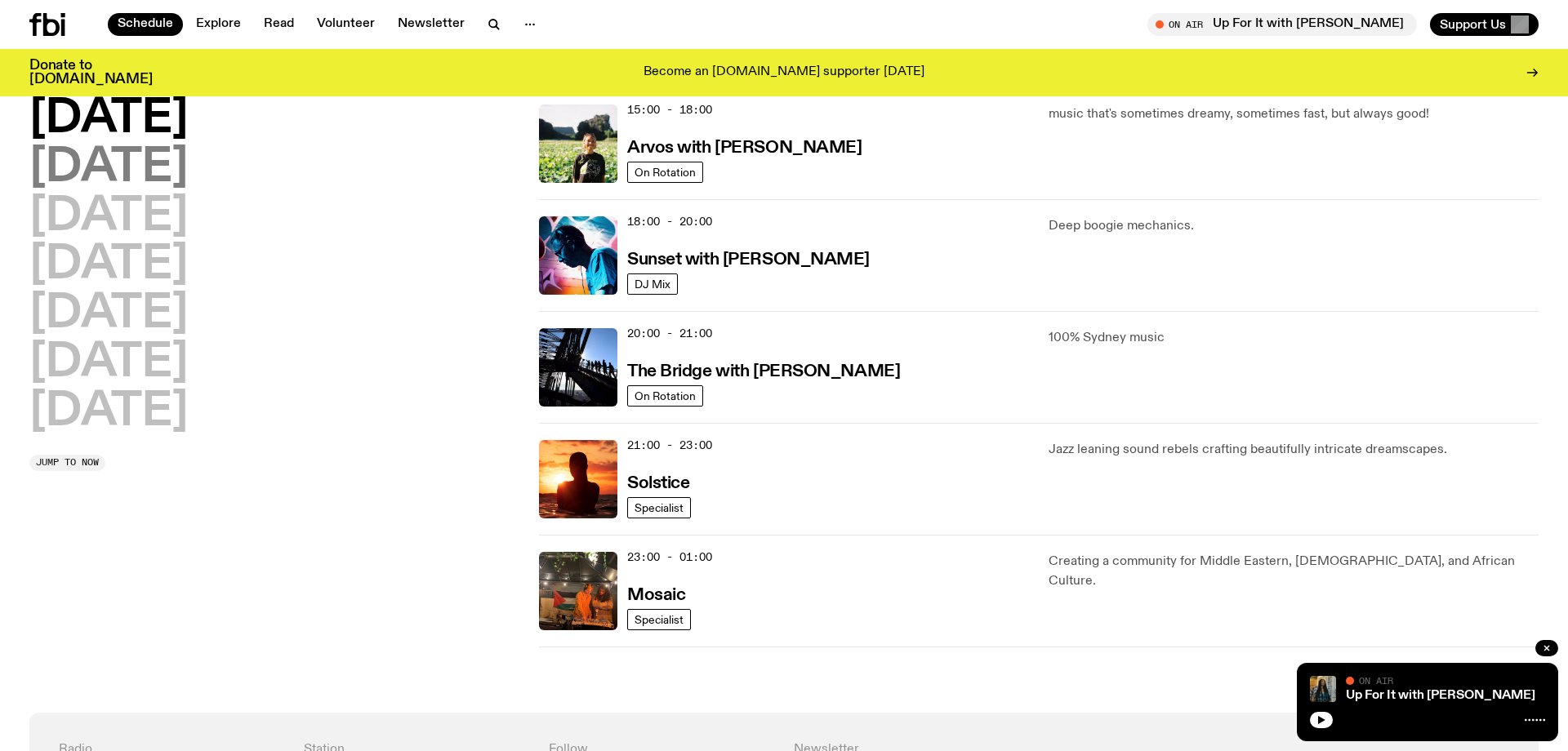
click at [90, 176] on h2 "Tuesday" at bounding box center [108, 168] width 158 height 46
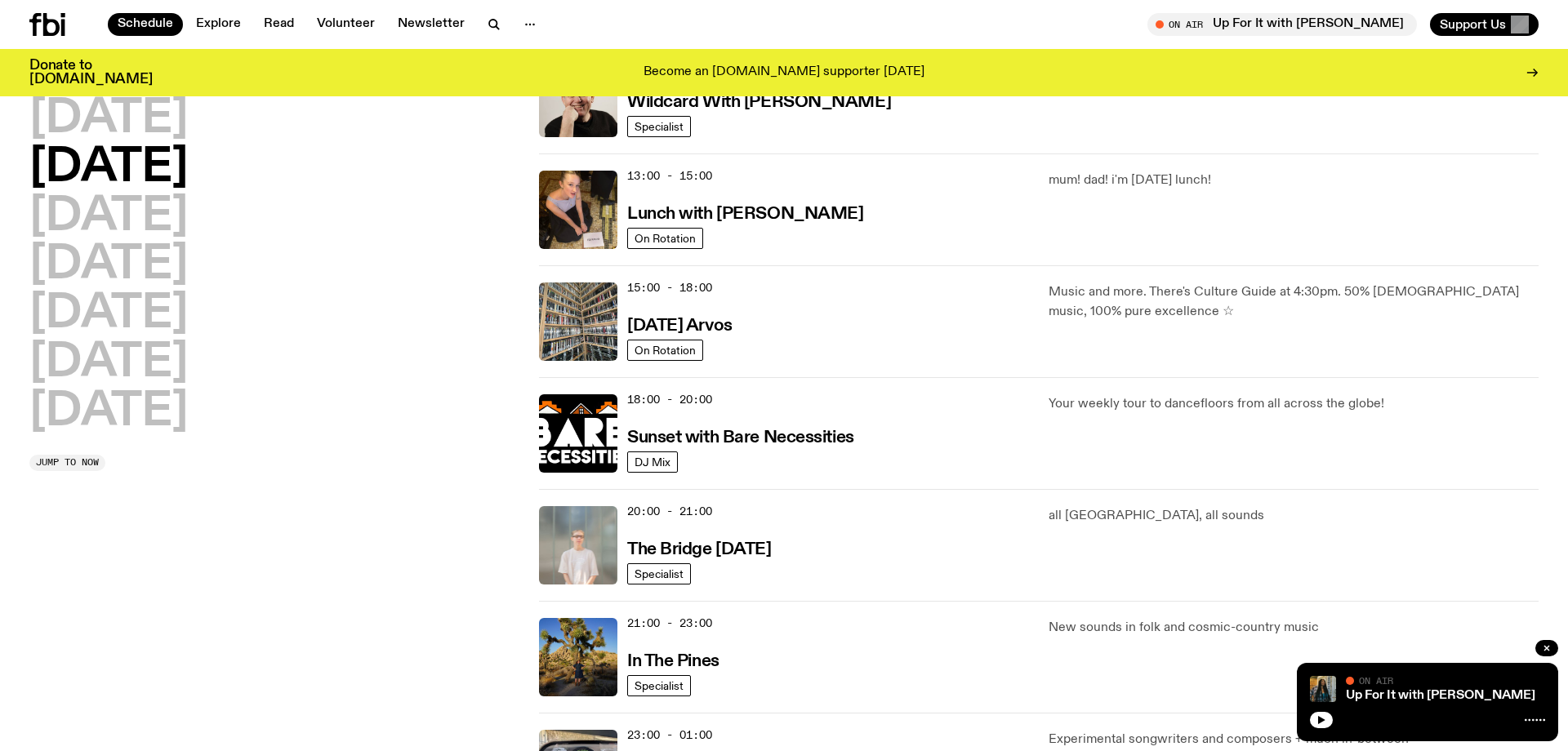
scroll to position [436, 0]
click at [587, 526] on img at bounding box center [579, 545] width 79 height 79
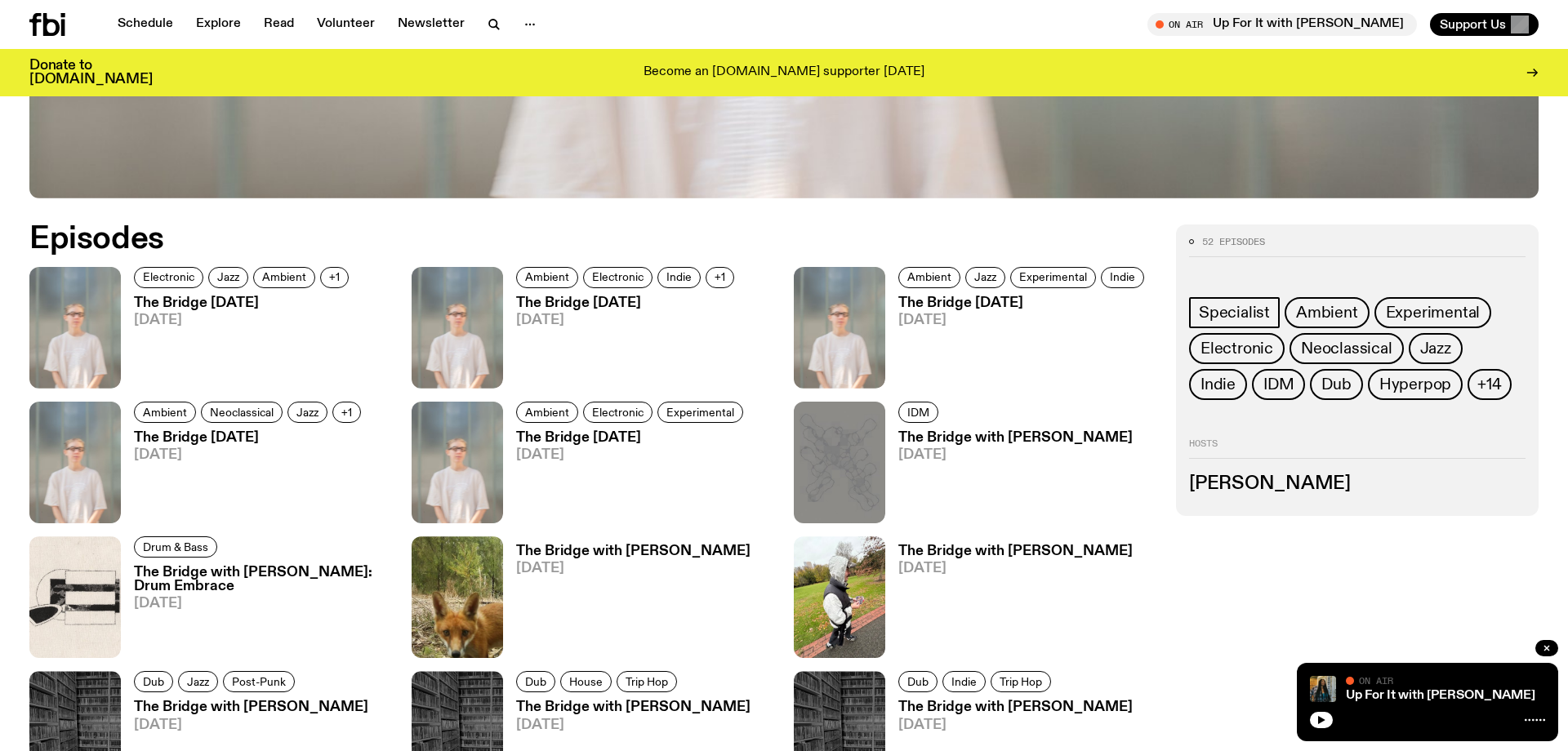
scroll to position [876, 0]
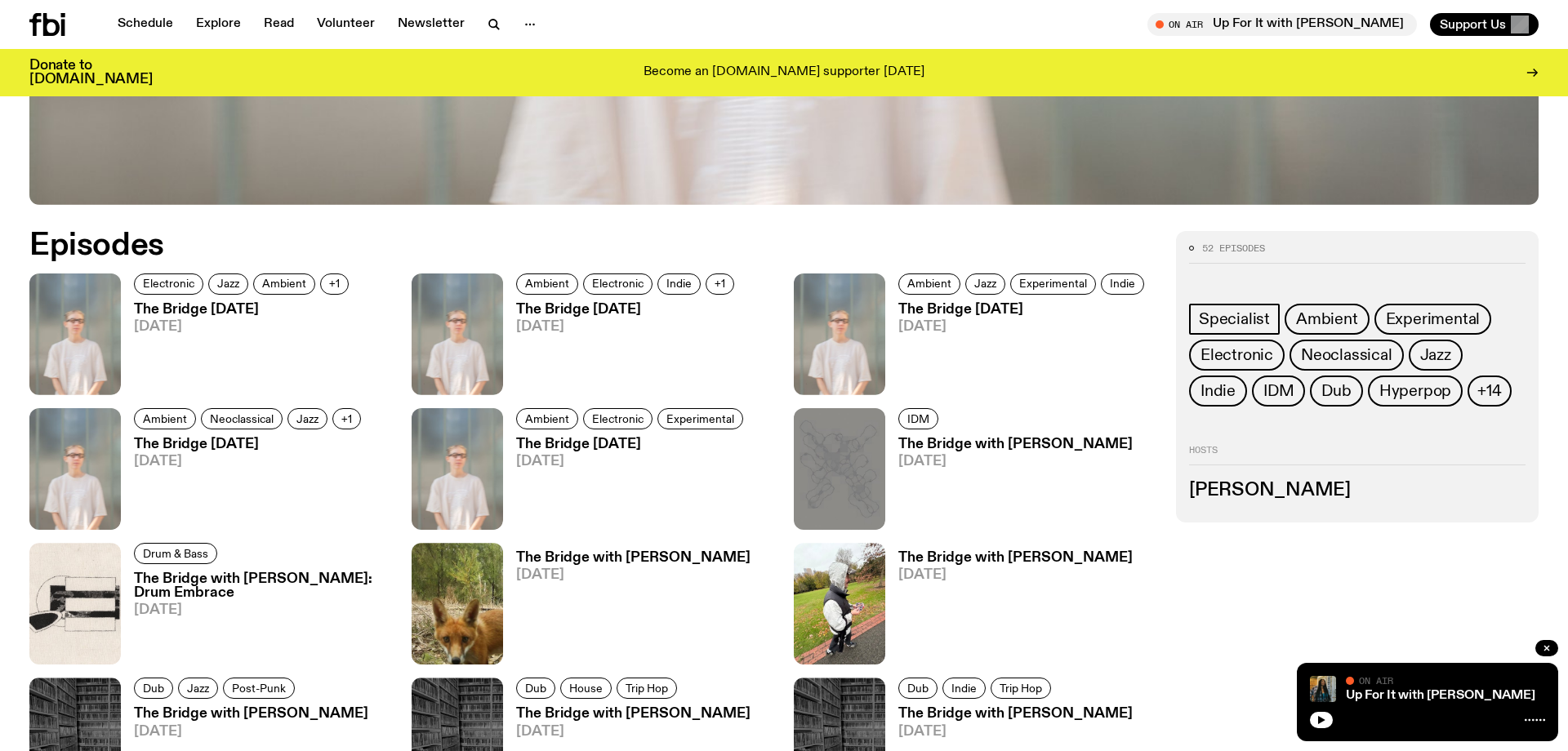
click at [1219, 490] on h3 "Mara Schwerdtfeger" at bounding box center [1357, 490] width 337 height 18
click at [208, 306] on h3 "The Bridge Tuesday" at bounding box center [244, 310] width 220 height 13
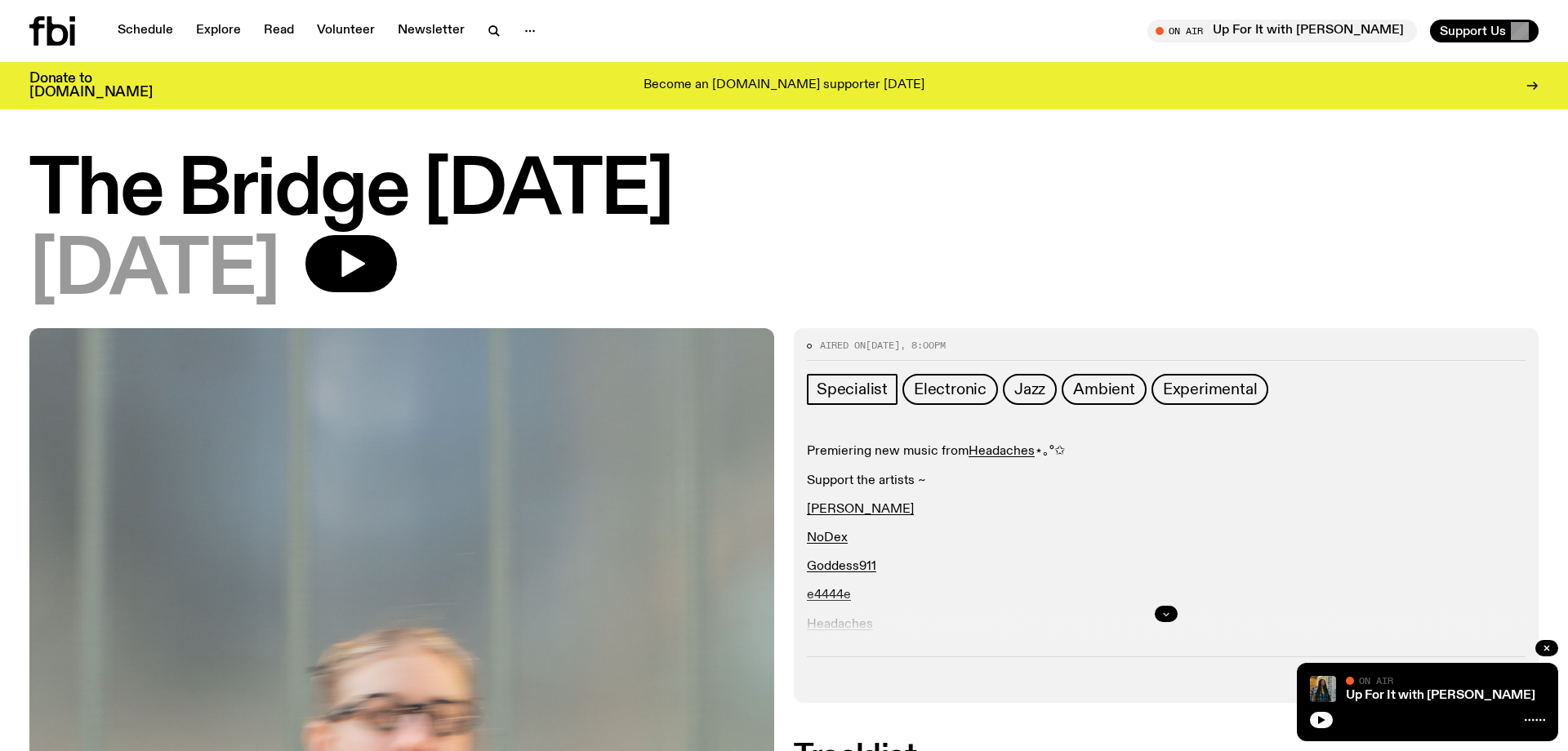
click at [1160, 613] on button "button" at bounding box center [1166, 613] width 23 height 16
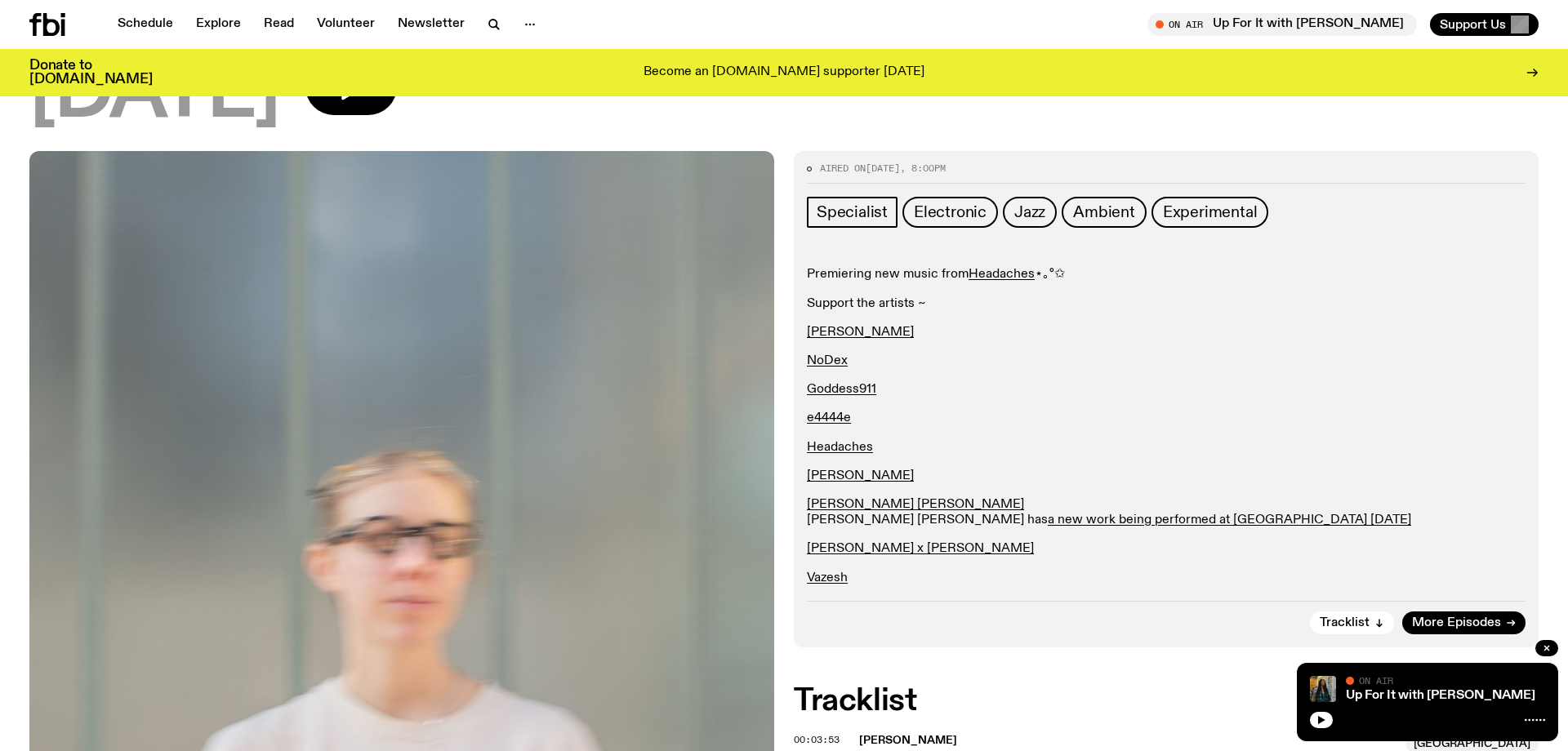
scroll to position [170, 0]
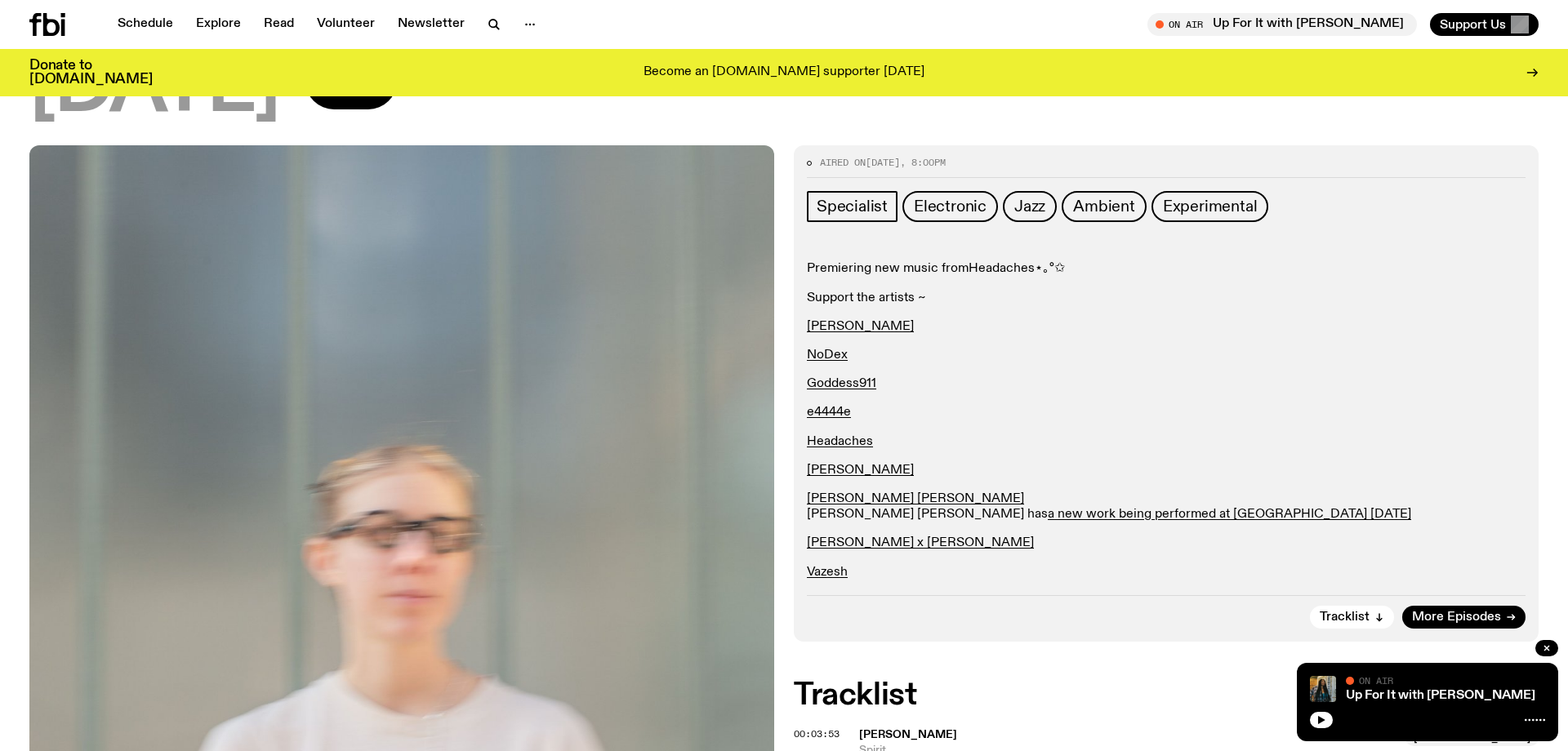
click at [1001, 269] on link "Headaches" at bounding box center [1001, 269] width 66 height 13
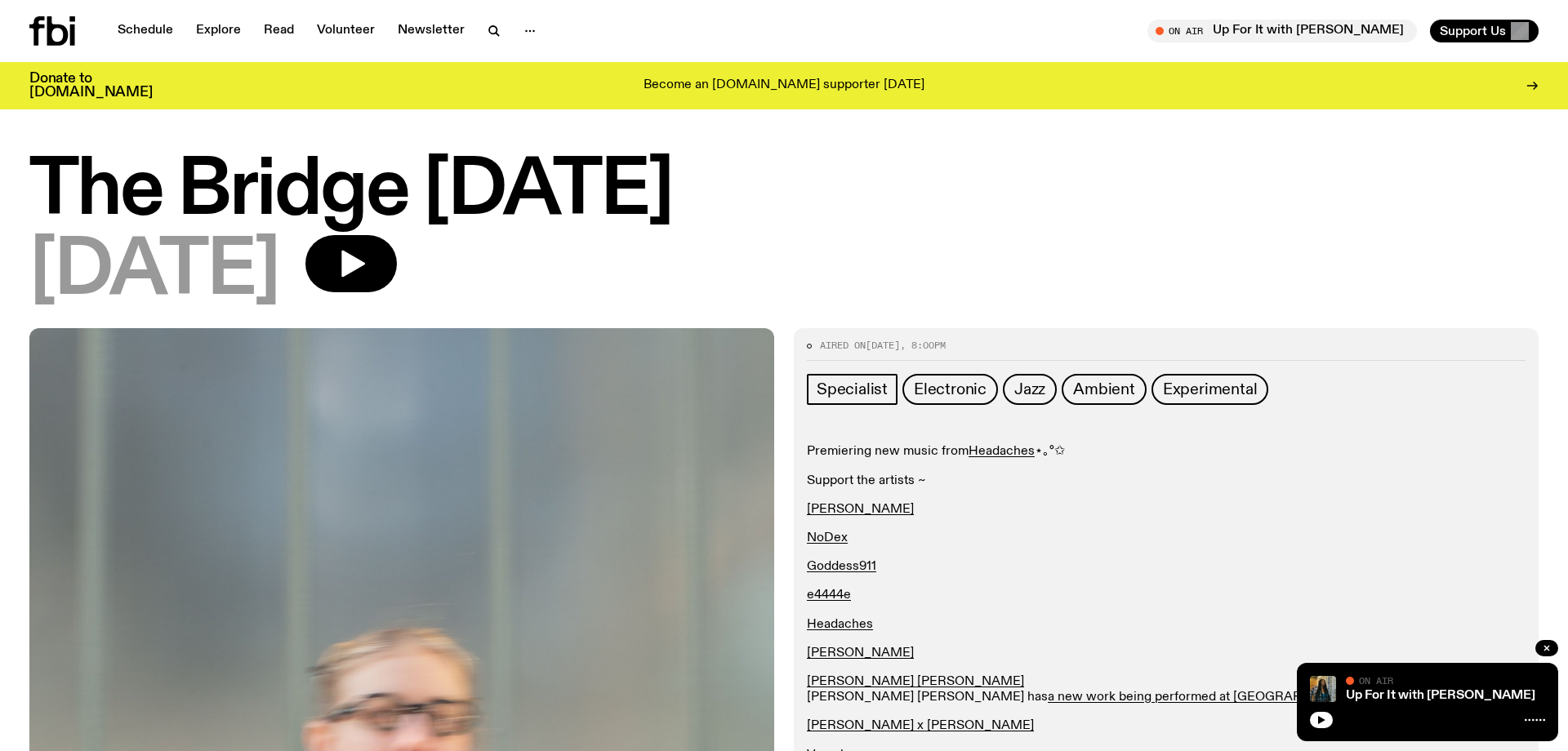
scroll to position [0, 0]
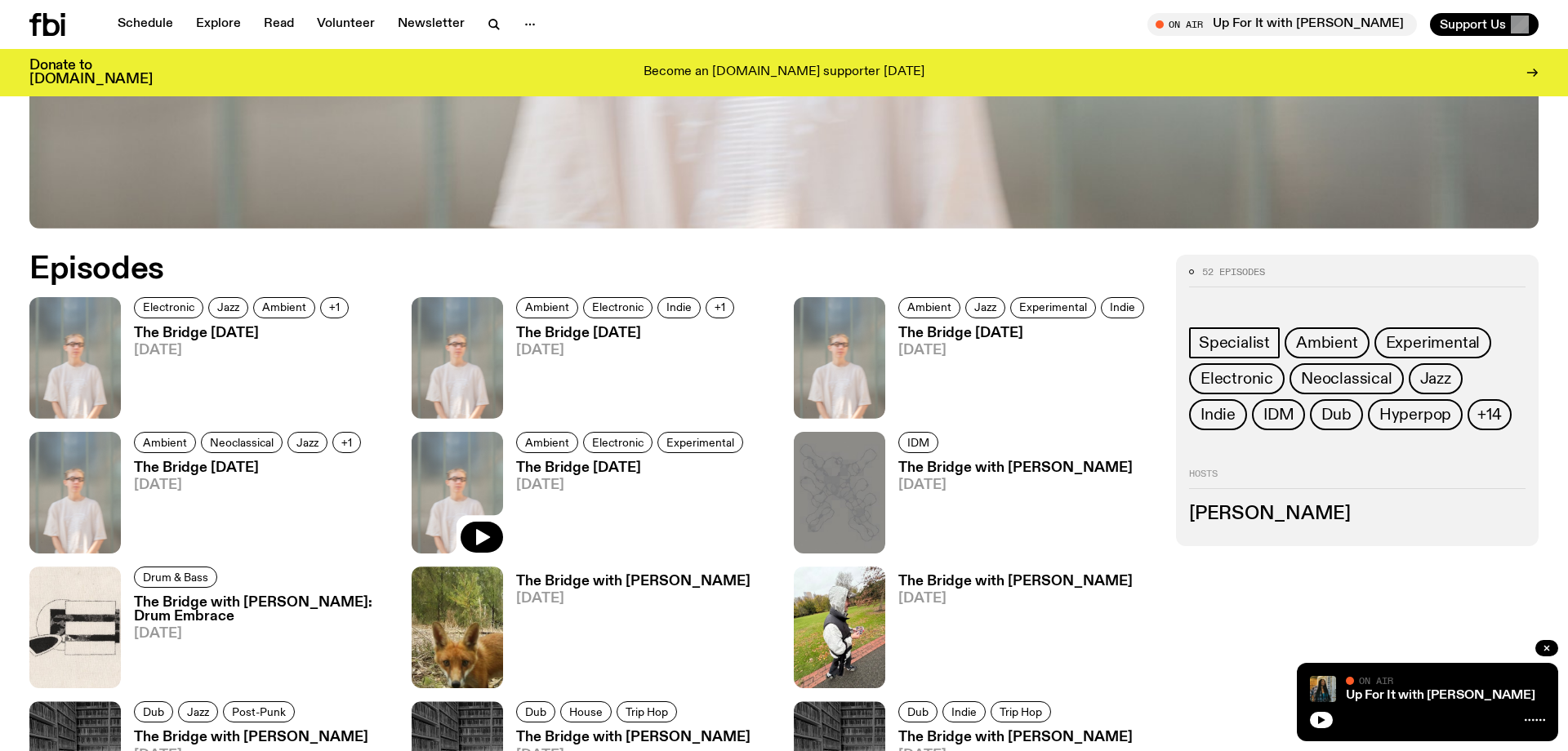
scroll to position [856, 0]
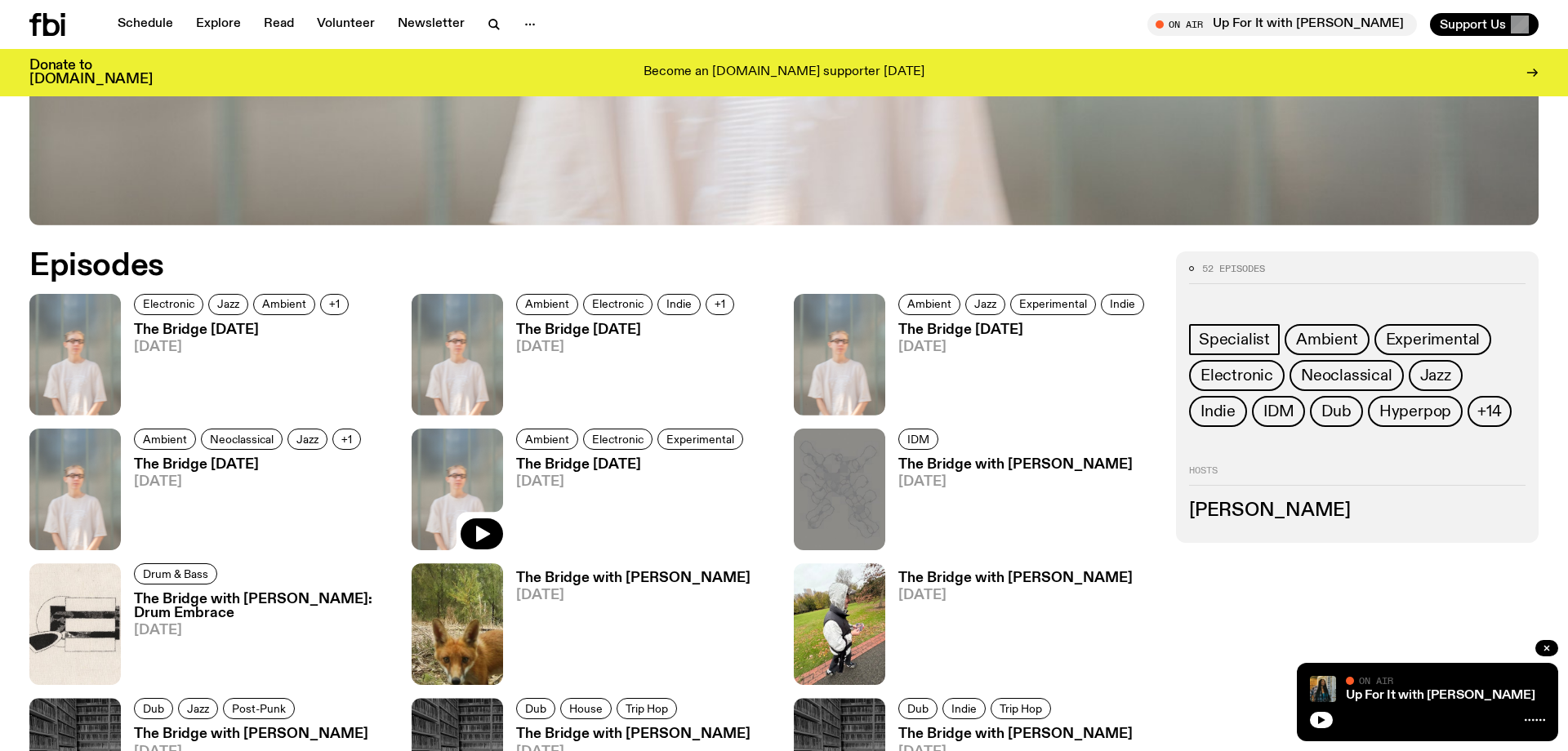
click at [457, 465] on img at bounding box center [457, 489] width 91 height 122
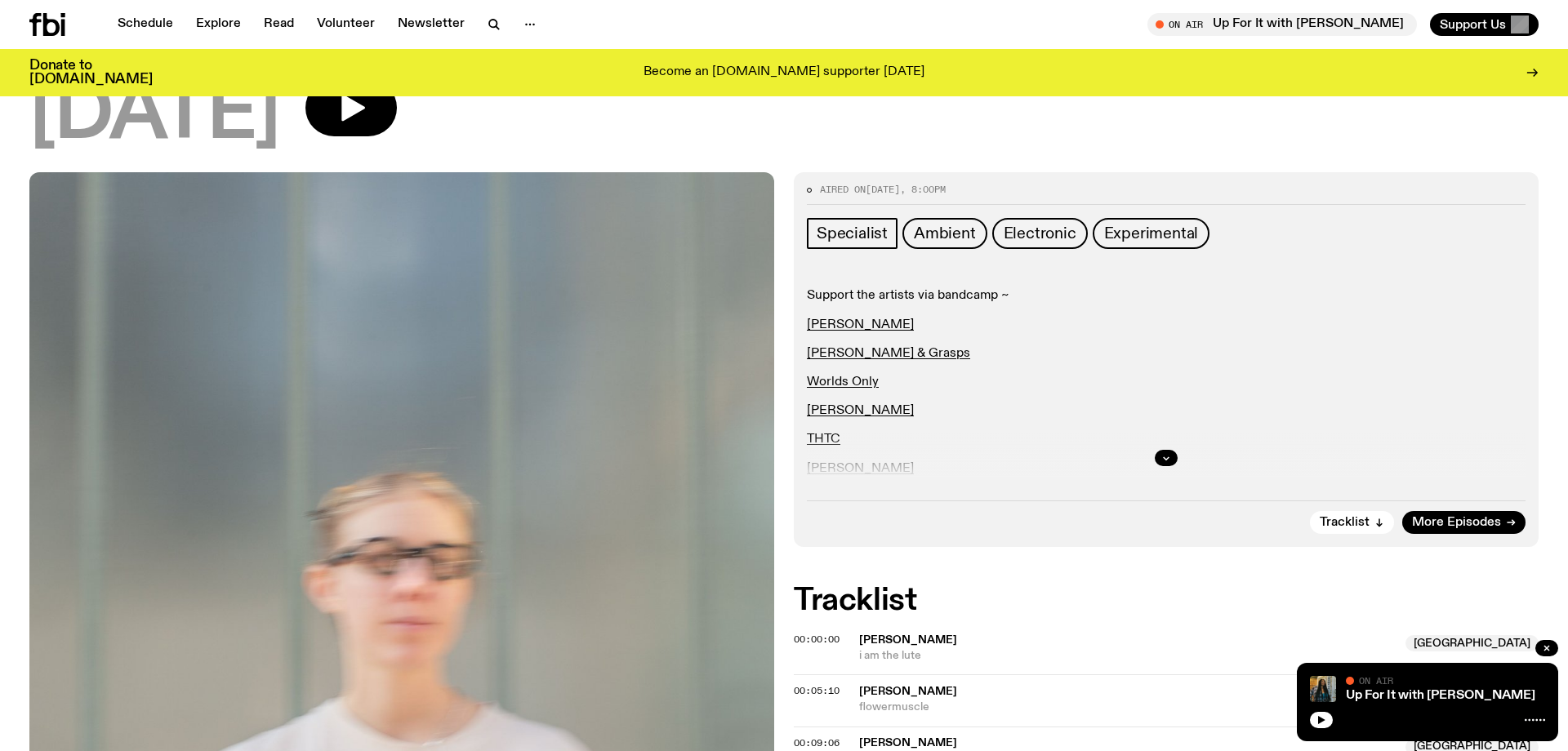
scroll to position [157, 0]
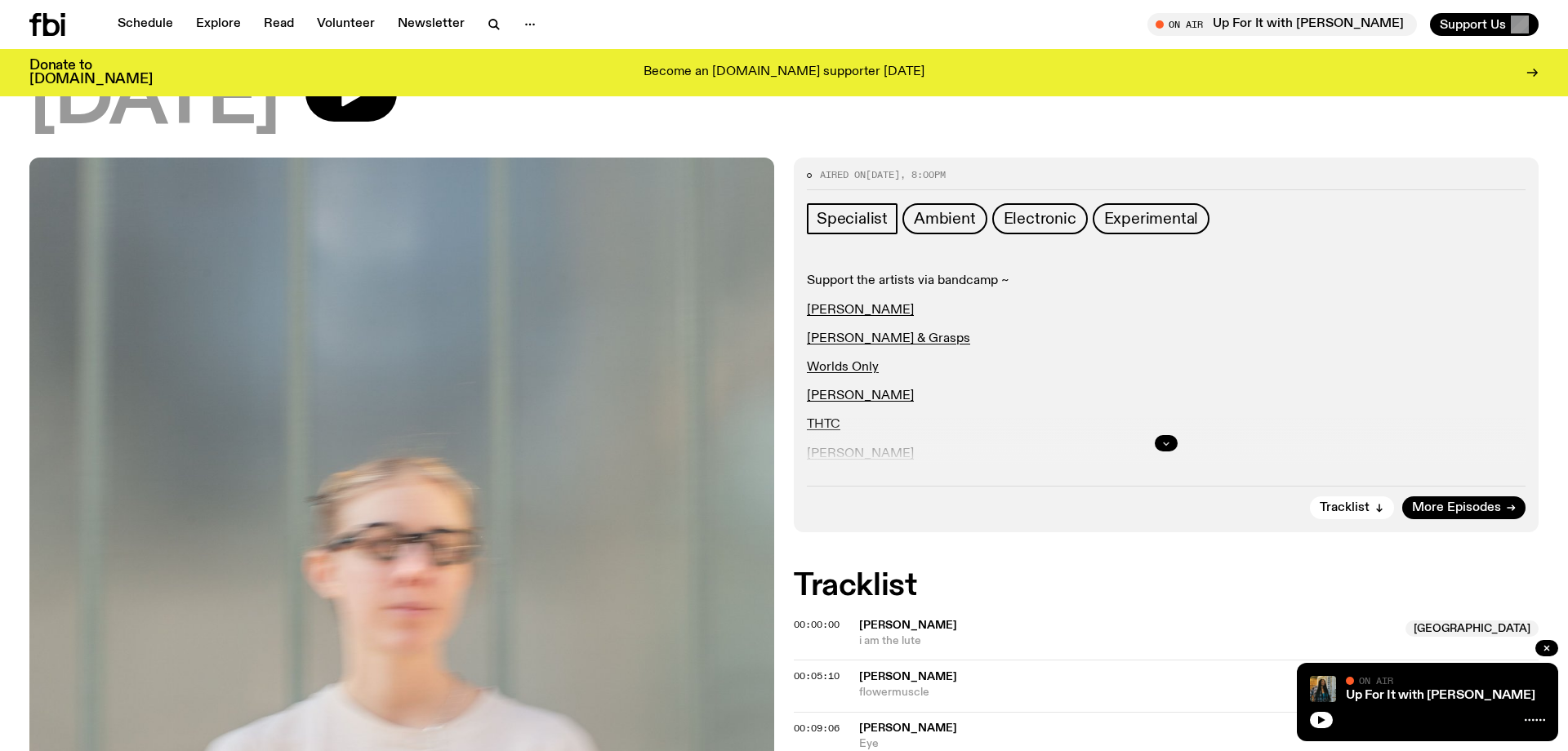
click at [1176, 440] on button "button" at bounding box center [1166, 443] width 23 height 16
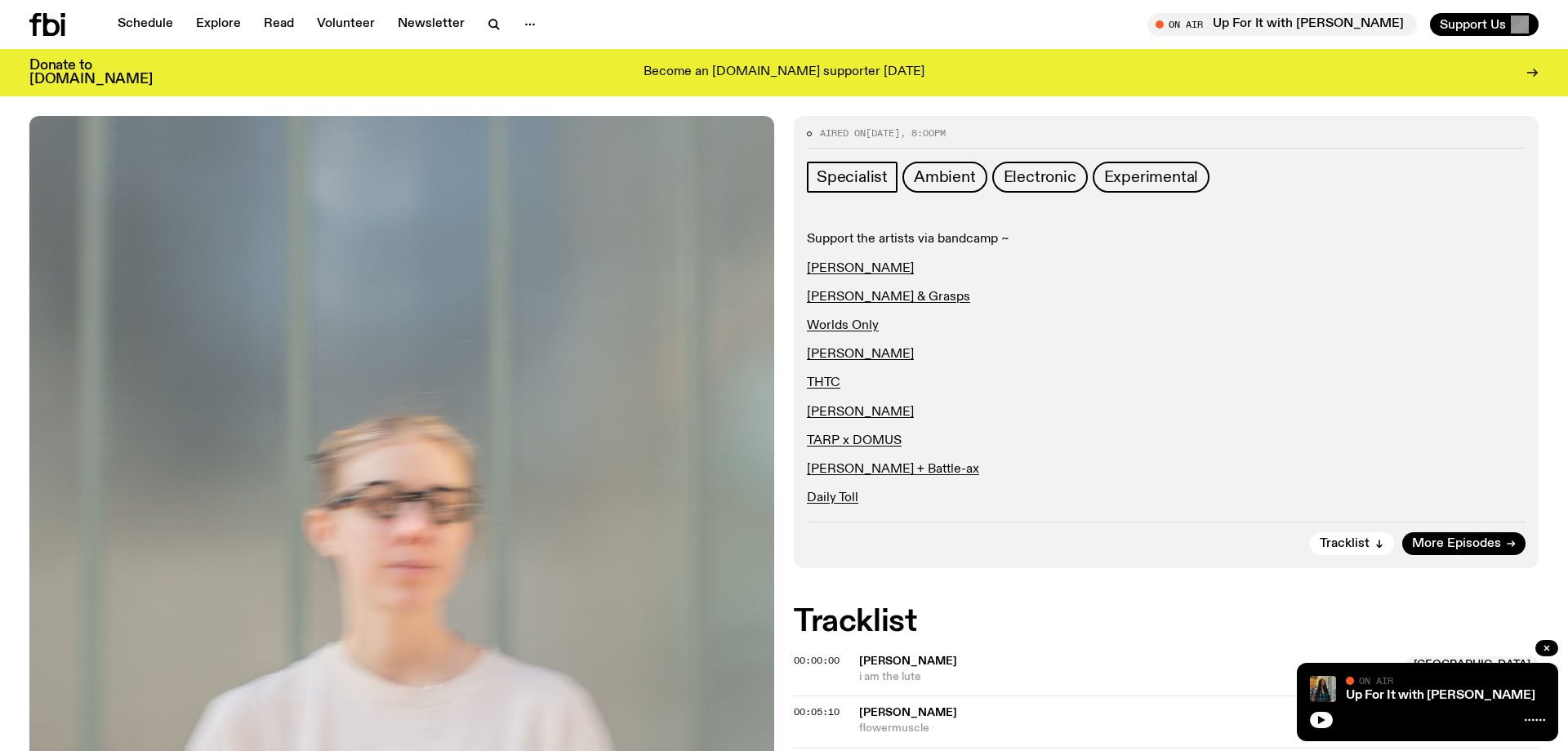
scroll to position [199, 0]
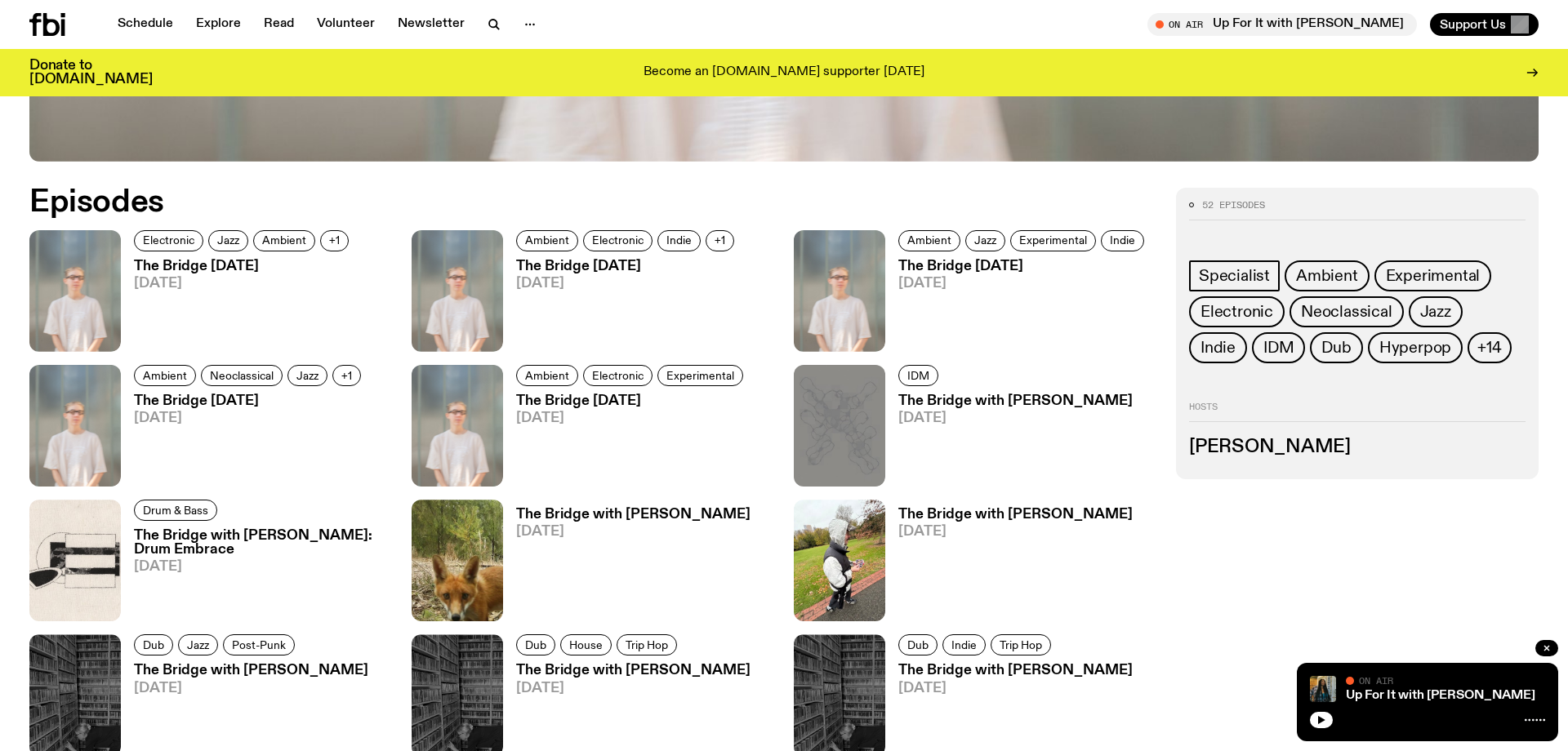
scroll to position [925, 0]
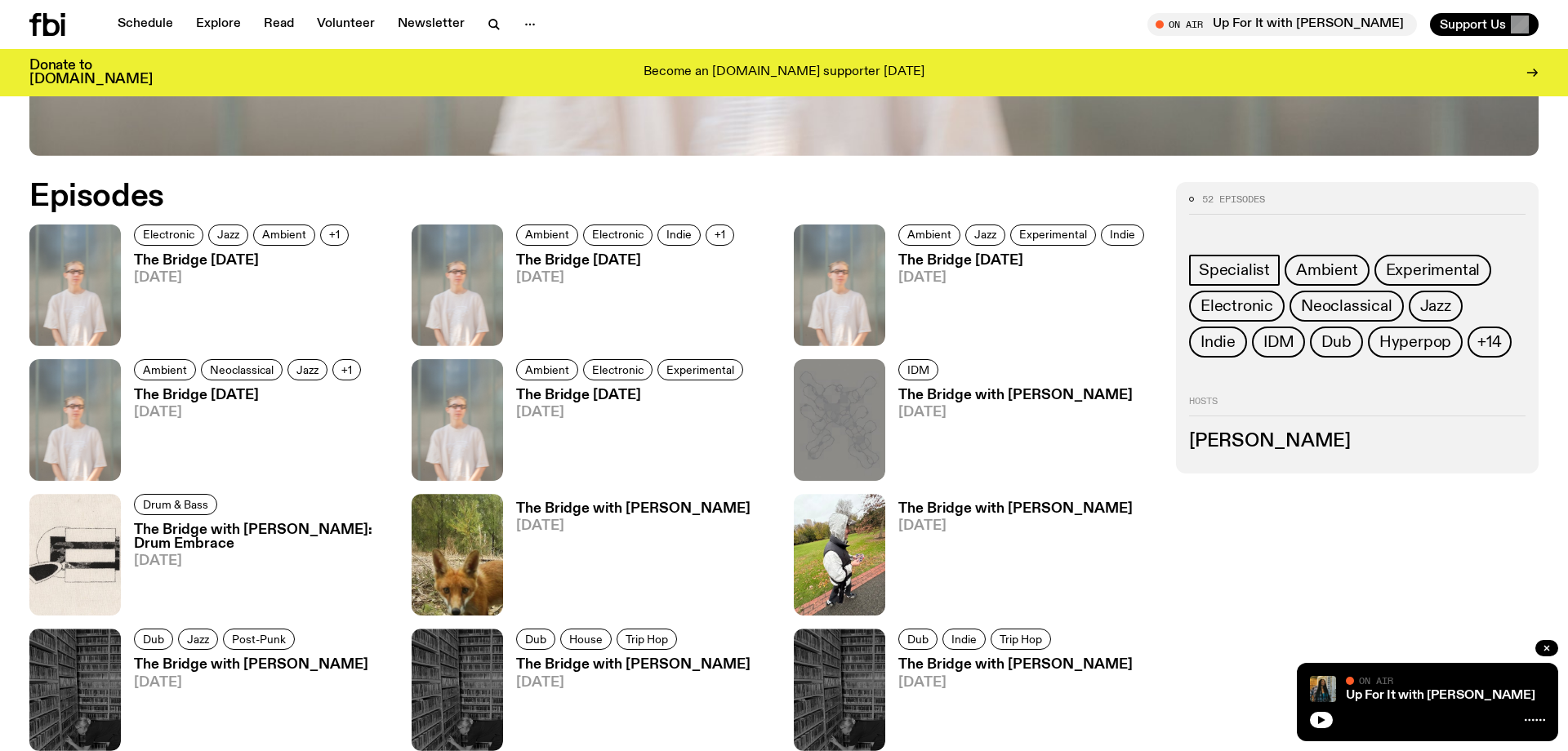
click at [577, 400] on h3 "The Bridge Tuesday" at bounding box center [632, 395] width 232 height 13
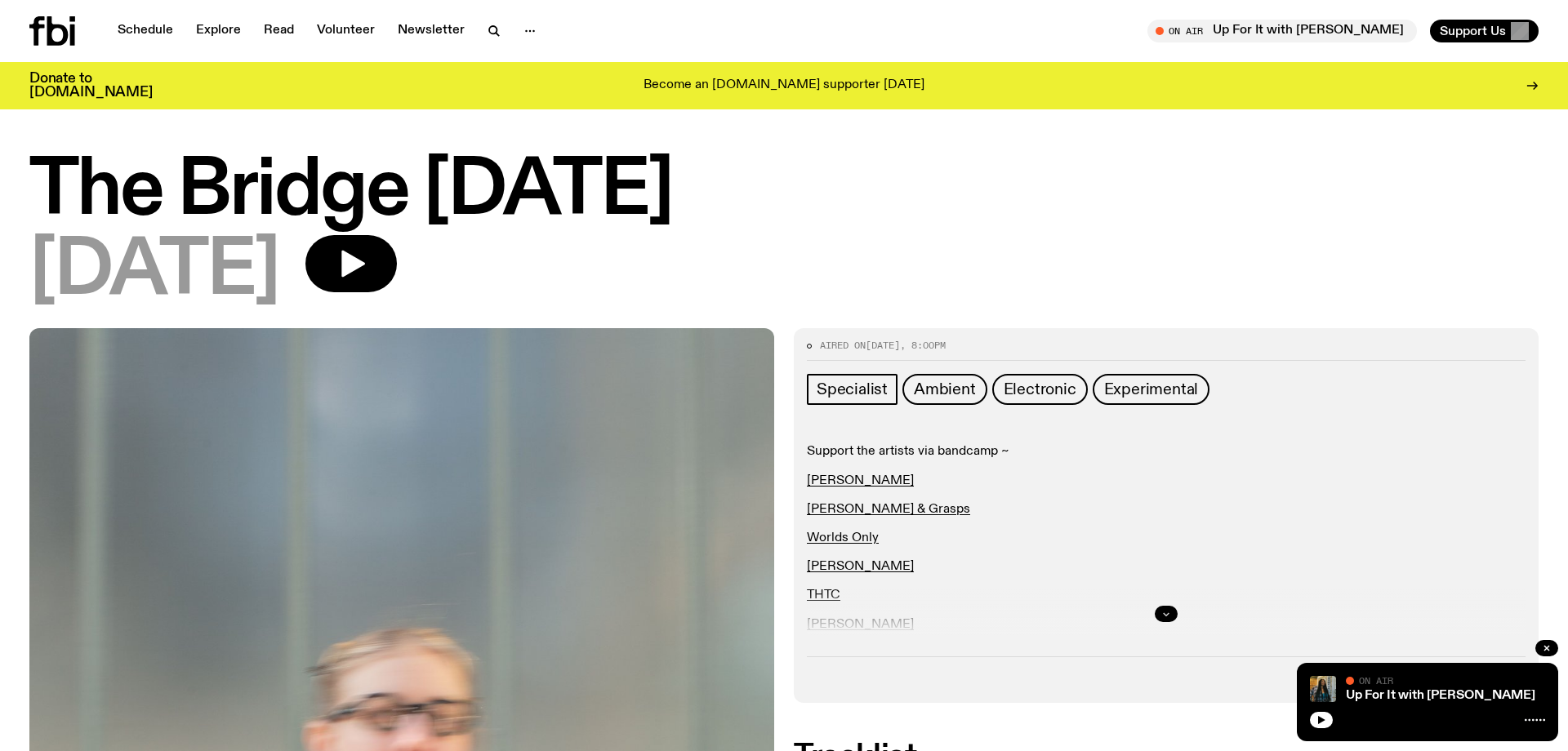
click at [1158, 616] on button "button" at bounding box center [1166, 613] width 23 height 16
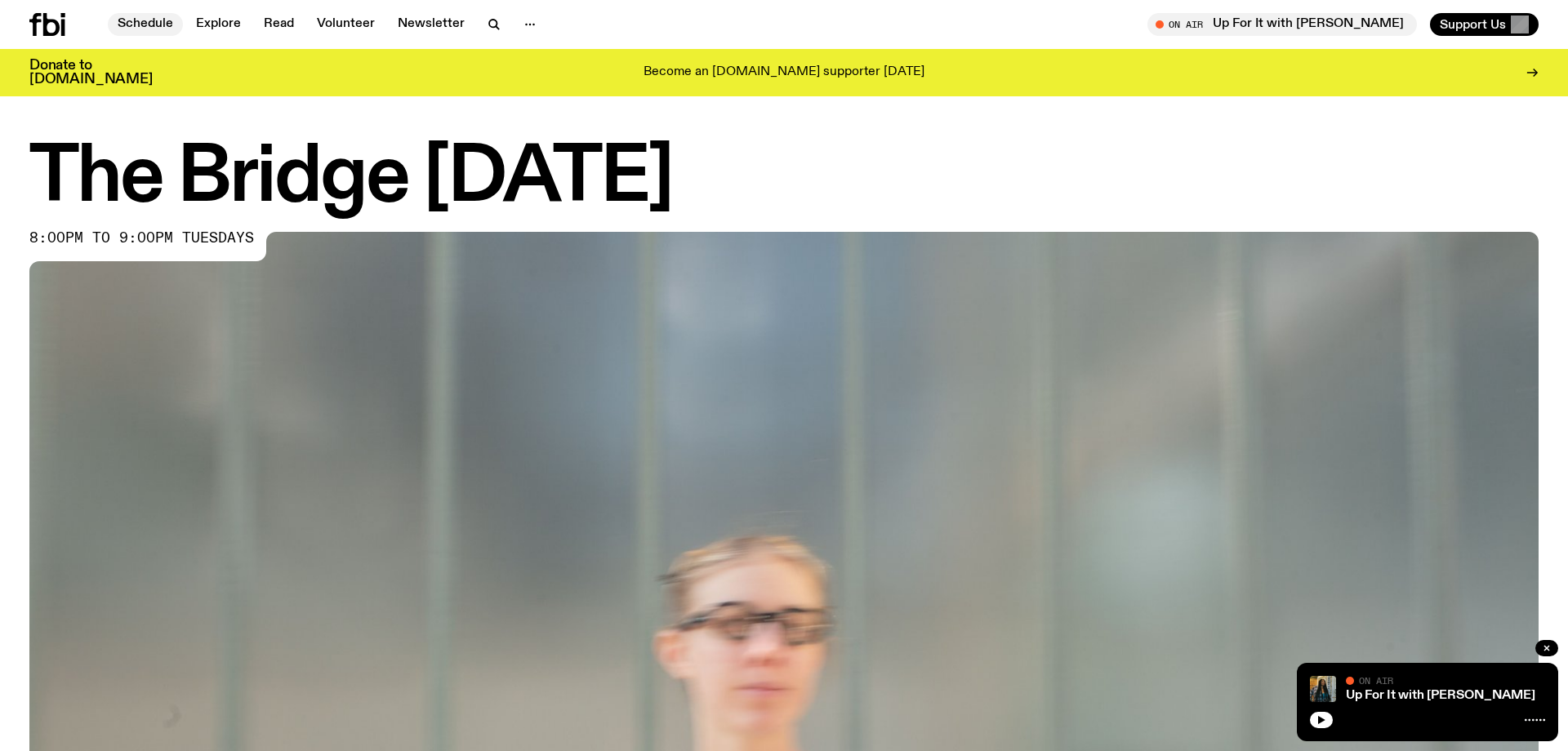
click at [153, 25] on link "Schedule" at bounding box center [145, 25] width 75 height 23
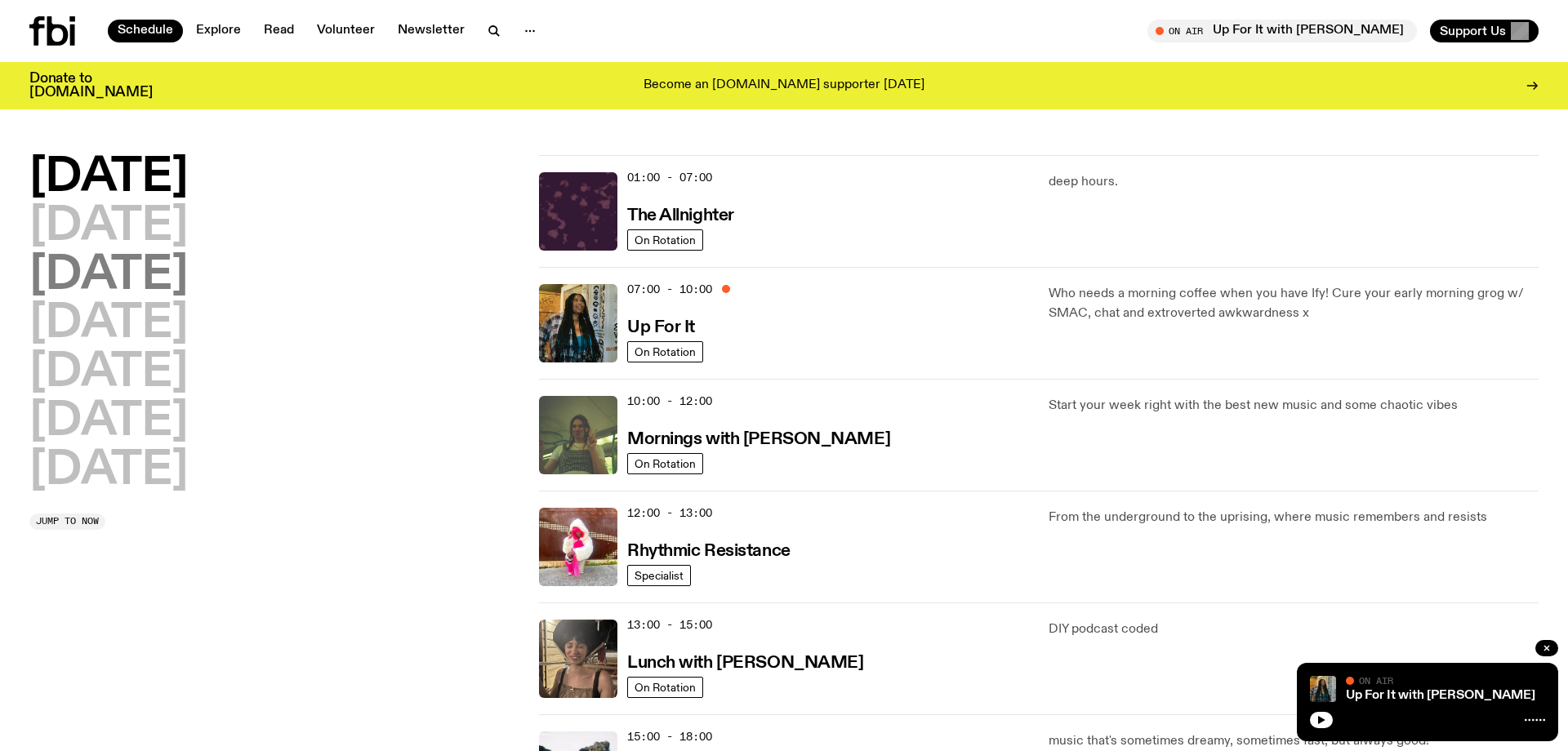
click at [187, 270] on h2 "Wednesday" at bounding box center [108, 276] width 158 height 46
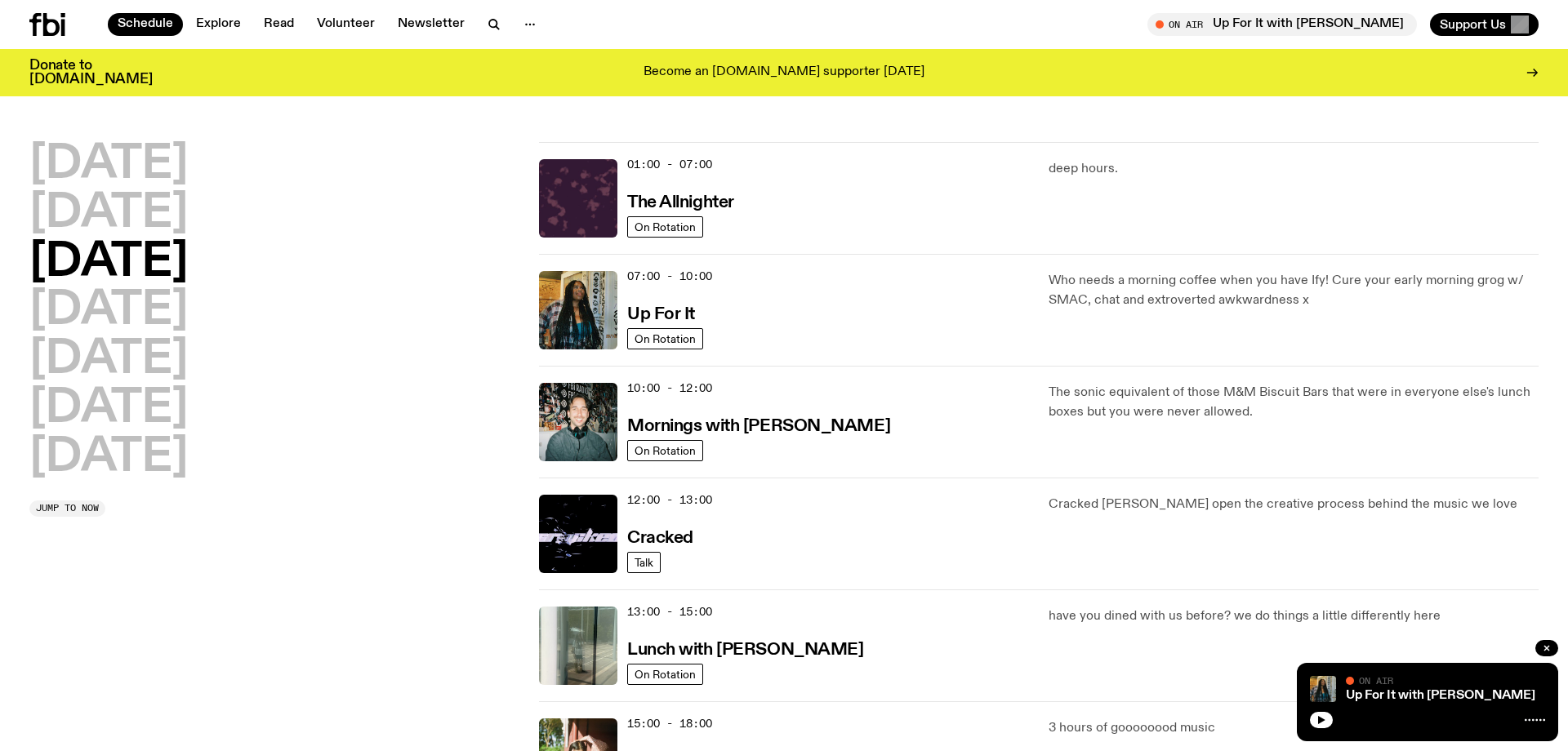
scroll to position [12, 0]
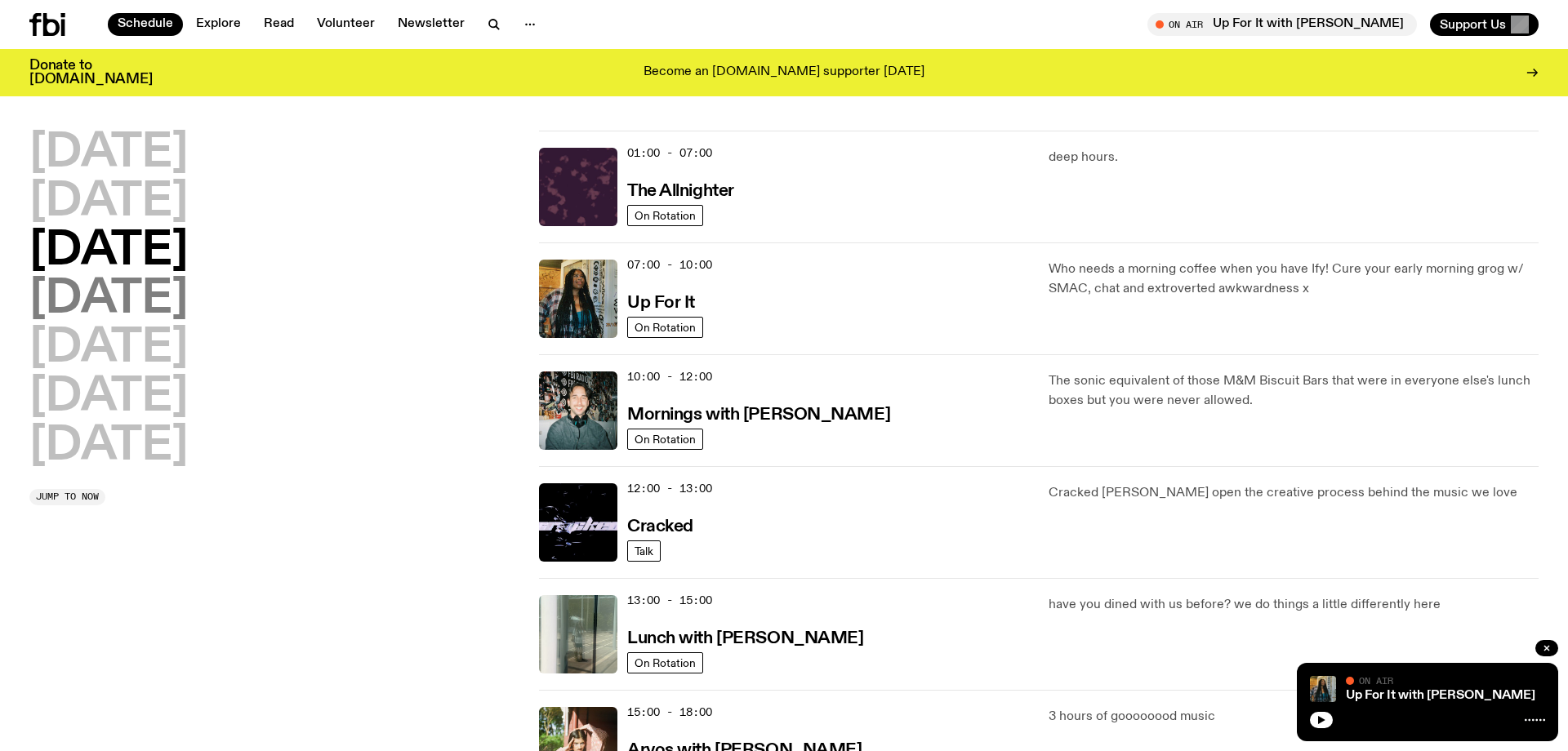
click at [188, 295] on h2 "Thursday" at bounding box center [108, 299] width 158 height 46
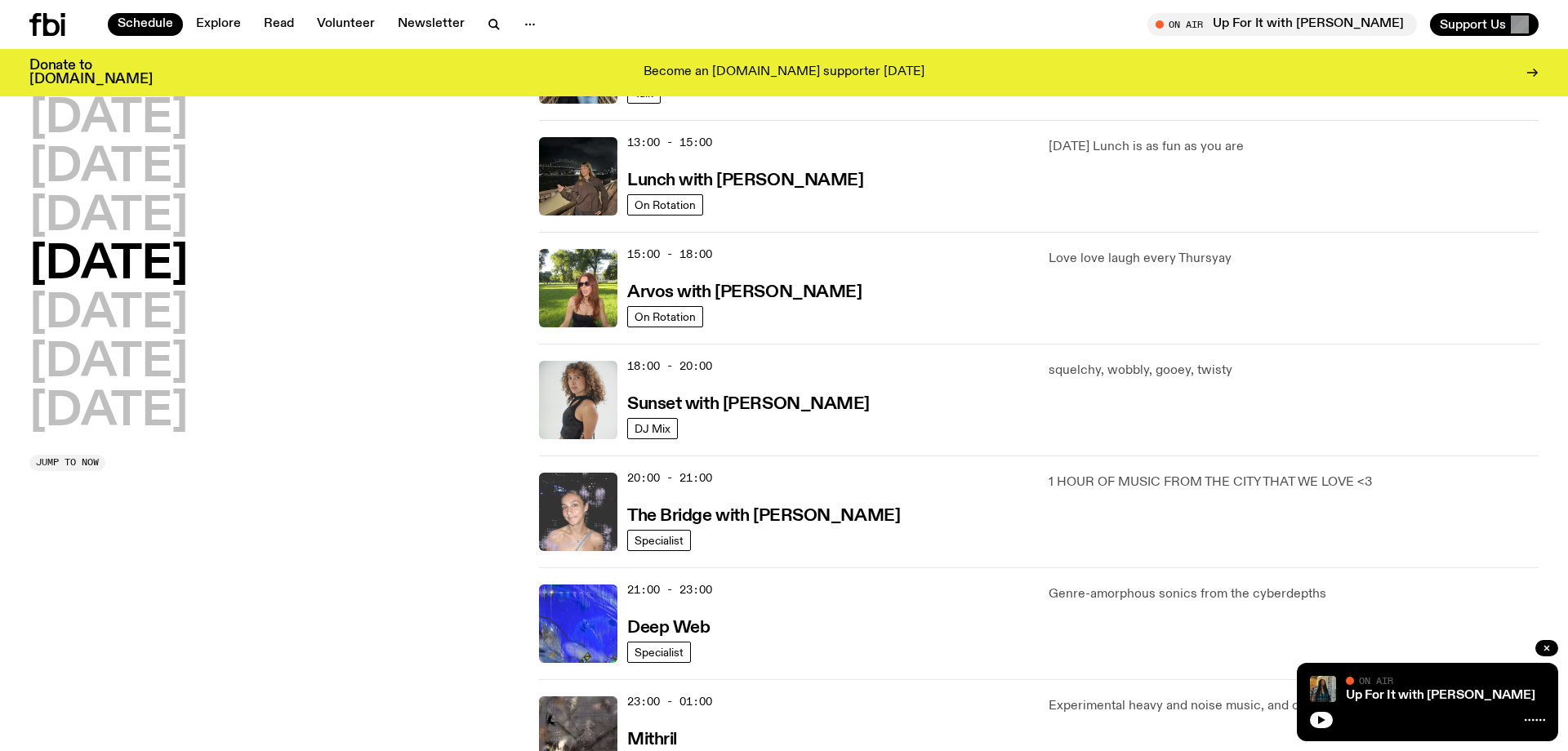
scroll to position [473, 0]
